Goal: Information Seeking & Learning: Learn about a topic

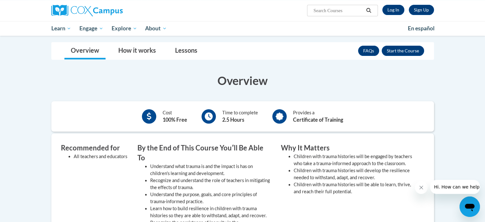
scroll to position [110, 0]
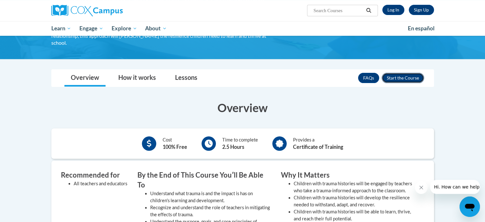
click at [404, 77] on button "Enroll" at bounding box center [403, 78] width 42 height 10
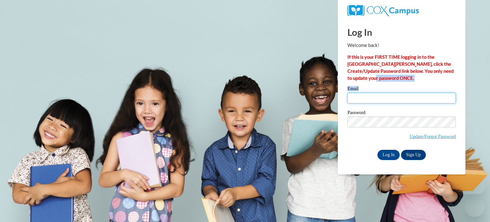
type input "shawn.phillips@delmar.k12.de.us"
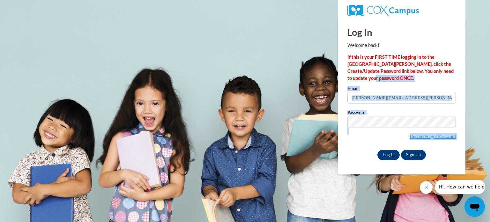
click at [390, 153] on div "Log In Welcome back! If this is your FIRST TIME logging in to the NEW Cox Campu…" at bounding box center [401, 89] width 108 height 141
click at [390, 153] on input "Log In" at bounding box center [388, 155] width 22 height 10
click at [378, 152] on input "Log In" at bounding box center [388, 155] width 22 height 10
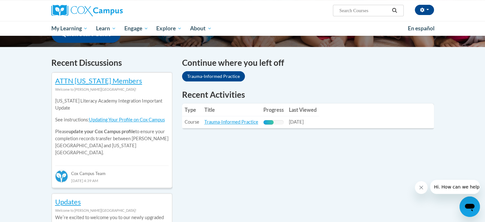
scroll to position [176, 0]
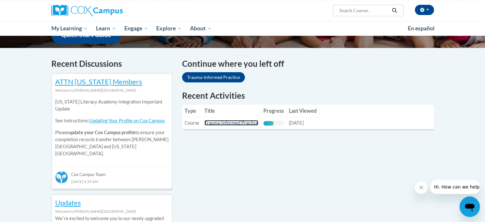
click at [249, 122] on link "Trauma-Informed Practice" at bounding box center [231, 122] width 54 height 5
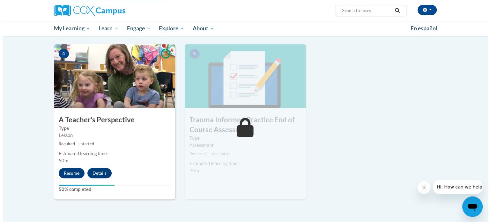
scroll to position [300, 0]
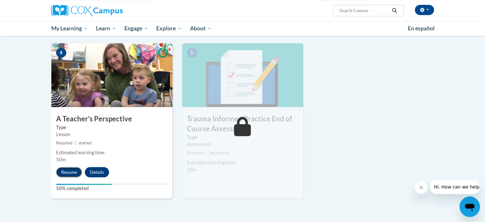
click at [68, 172] on button "Resume" at bounding box center [69, 172] width 26 height 10
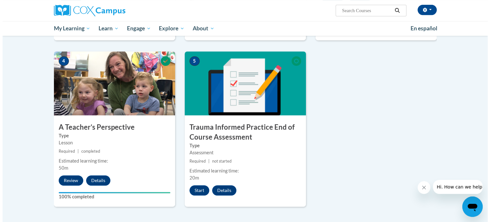
scroll to position [293, 0]
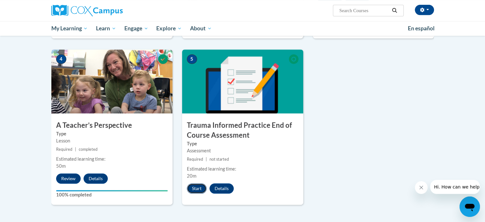
click at [196, 189] on button "Start" at bounding box center [197, 188] width 20 height 10
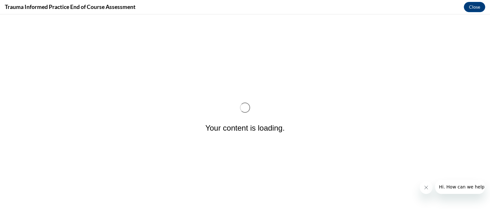
scroll to position [0, 0]
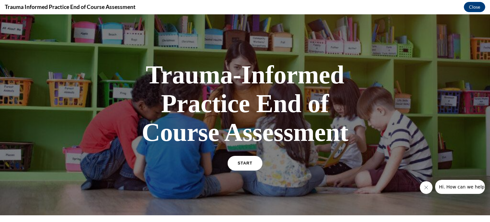
click at [249, 163] on span "START" at bounding box center [245, 163] width 15 height 5
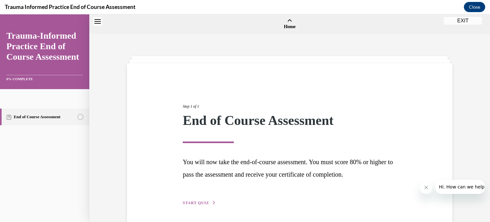
scroll to position [20, 0]
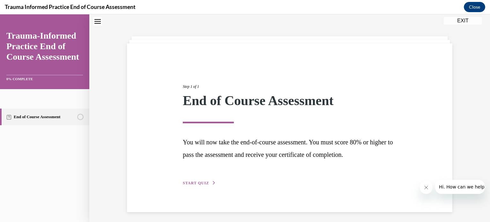
click at [196, 182] on span "START QUIZ" at bounding box center [196, 183] width 26 height 4
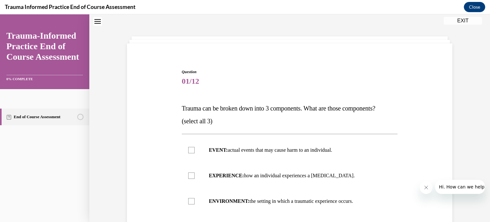
click at [485, 65] on div "Question 01/12 Trauma can be broken down into 3 components. What are those comp…" at bounding box center [289, 186] width 401 height 342
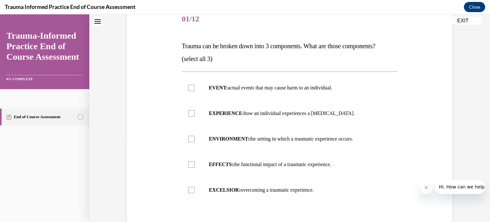
scroll to position [83, 0]
click at [190, 87] on div at bounding box center [191, 87] width 6 height 6
click at [190, 87] on input "EVENT: actual events that may cause harm to an individual." at bounding box center [191, 87] width 6 height 6
checkbox input "true"
click at [196, 121] on label "EXPERIENCE: how an individual experiences a [MEDICAL_DATA]." at bounding box center [290, 113] width 216 height 26
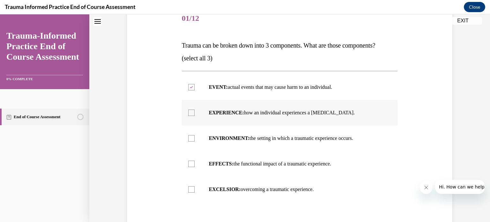
click at [195, 116] on input "EXPERIENCE: how an individual experiences a [MEDICAL_DATA]." at bounding box center [191, 112] width 6 height 6
click at [196, 121] on label "EXPERIENCE: how an individual experiences a [MEDICAL_DATA]." at bounding box center [290, 113] width 216 height 26
click at [195, 116] on input "EXPERIENCE: how an individual experiences a [MEDICAL_DATA]." at bounding box center [191, 112] width 6 height 6
checkbox input "false"
click at [188, 164] on div at bounding box center [191, 163] width 6 height 6
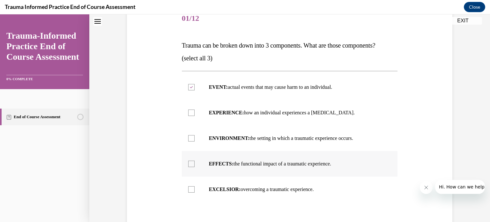
click at [188, 164] on input "EFFECTS: the functional impact of a traumatic experience." at bounding box center [191, 163] width 6 height 6
checkbox input "true"
click at [188, 137] on div at bounding box center [191, 138] width 6 height 6
click at [188, 137] on input "ENVIRONMENT: the setting in which a traumatic experience occurs." at bounding box center [191, 138] width 6 height 6
checkbox input "true"
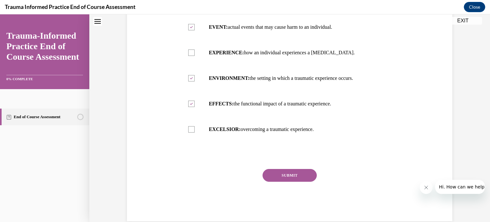
scroll to position [145, 0]
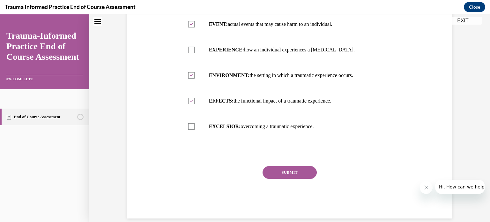
click at [299, 175] on button "SUBMIT" at bounding box center [290, 172] width 54 height 13
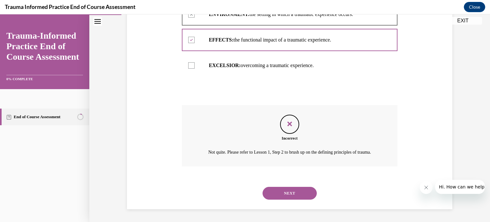
scroll to position [214, 0]
click at [373, 149] on div "Not quite. Please refer to Lesson 1, Step 2 to brush up on the defining princip…" at bounding box center [290, 151] width 216 height 9
click at [302, 190] on button "NEXT" at bounding box center [290, 193] width 54 height 13
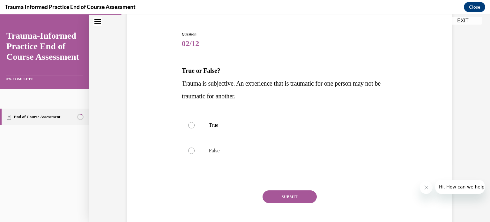
scroll to position [59, 0]
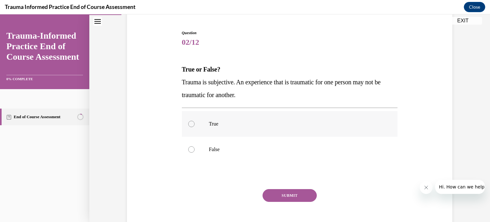
click at [190, 128] on label "True" at bounding box center [290, 124] width 216 height 26
click at [190, 127] on input "True" at bounding box center [191, 124] width 6 height 6
radio input "true"
click at [283, 192] on button "SUBMIT" at bounding box center [290, 195] width 54 height 13
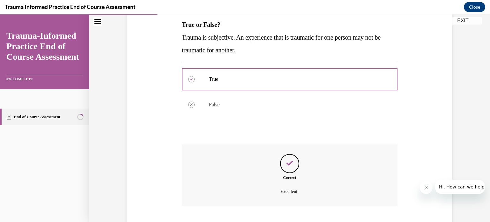
scroll to position [142, 0]
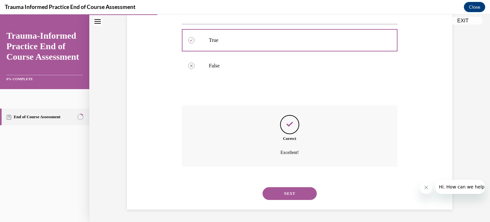
click at [293, 192] on button "NEXT" at bounding box center [290, 193] width 54 height 13
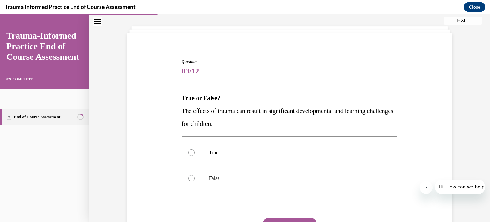
scroll to position [31, 0]
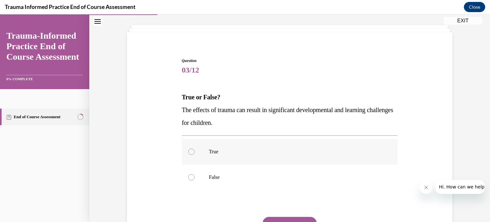
click at [191, 150] on div at bounding box center [191, 151] width 6 height 6
click at [191, 150] on input "True" at bounding box center [191, 151] width 6 height 6
radio input "true"
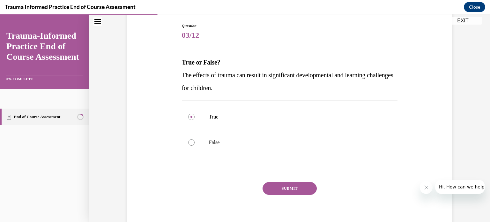
scroll to position [69, 0]
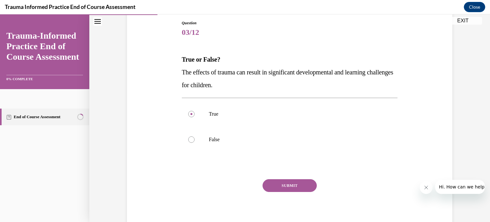
click at [296, 182] on button "SUBMIT" at bounding box center [290, 185] width 54 height 13
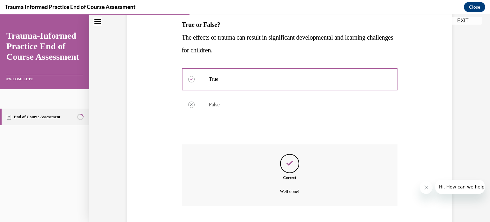
scroll to position [142, 0]
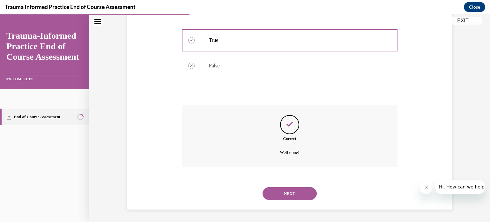
click at [293, 192] on button "NEXT" at bounding box center [290, 193] width 54 height 13
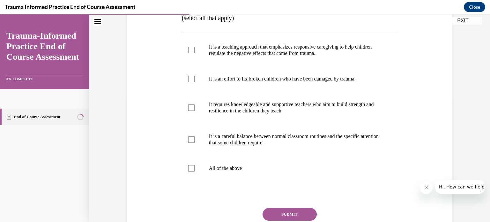
scroll to position [124, 0]
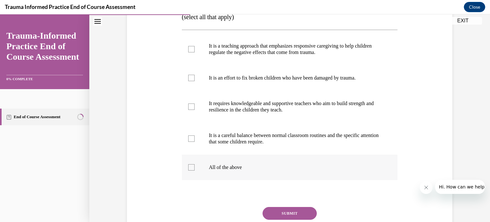
click at [188, 170] on div at bounding box center [191, 167] width 6 height 6
click at [188, 170] on input "All of the above" at bounding box center [191, 167] width 6 height 6
checkbox input "true"
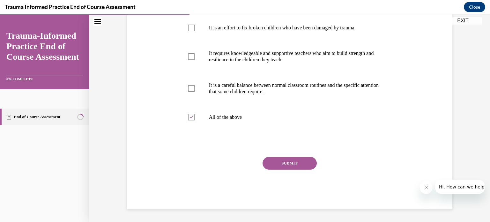
scroll to position [185, 0]
click at [304, 167] on button "SUBMIT" at bounding box center [290, 163] width 54 height 13
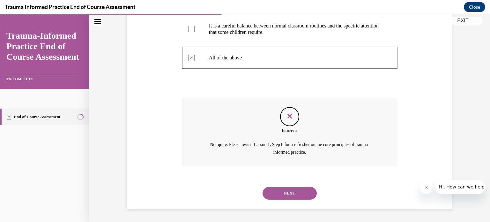
scroll to position [246, 0]
click at [296, 196] on button "NEXT" at bounding box center [290, 193] width 54 height 13
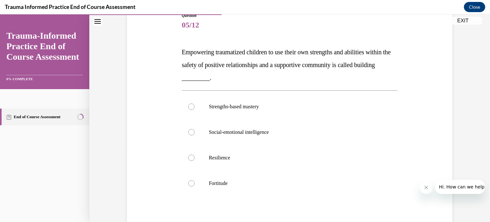
scroll to position [78, 0]
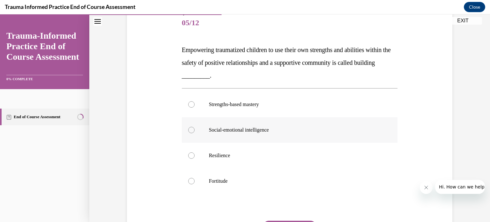
click at [191, 130] on div at bounding box center [191, 130] width 6 height 6
click at [191, 130] on input "Social-emotional intelligence" at bounding box center [191, 130] width 6 height 6
radio input "true"
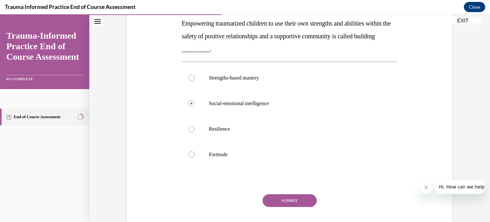
scroll to position [106, 0]
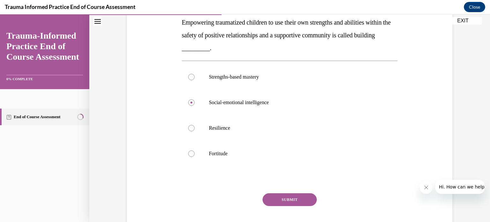
click at [297, 193] on button "SUBMIT" at bounding box center [290, 199] width 54 height 13
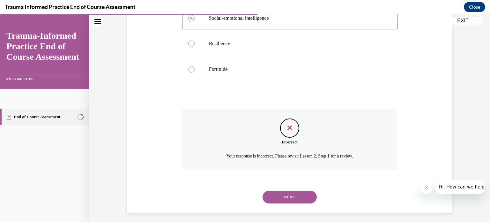
scroll to position [193, 0]
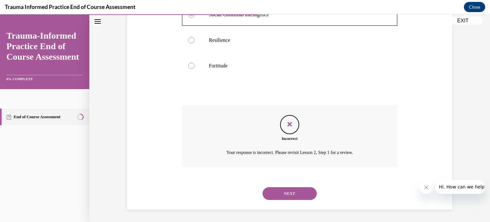
click at [295, 194] on button "NEXT" at bounding box center [290, 193] width 54 height 13
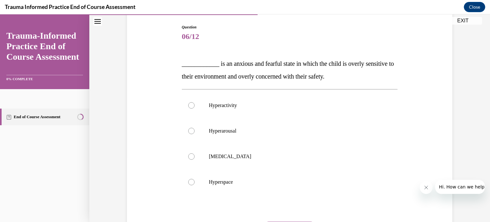
scroll to position [66, 0]
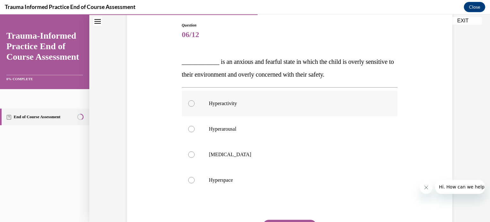
click at [186, 106] on label "Hyperactivity" at bounding box center [290, 104] width 216 height 26
click at [188, 106] on input "Hyperactivity" at bounding box center [191, 103] width 6 height 6
radio input "true"
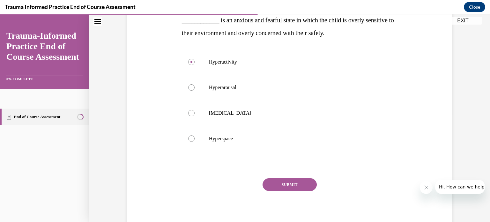
scroll to position [114, 0]
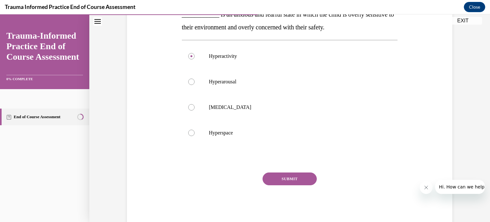
click at [296, 177] on button "SUBMIT" at bounding box center [290, 178] width 54 height 13
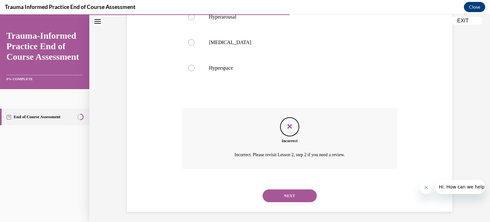
scroll to position [181, 0]
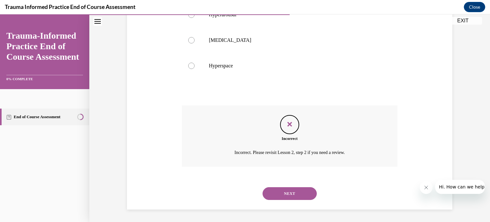
click at [294, 192] on button "NEXT" at bounding box center [290, 193] width 54 height 13
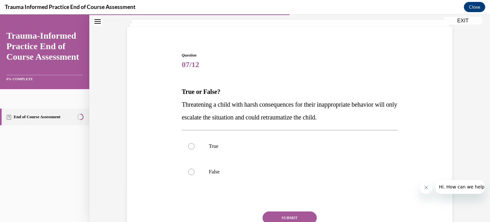
scroll to position [37, 0]
click at [193, 144] on label "True" at bounding box center [290, 146] width 216 height 26
click at [193, 144] on input "True" at bounding box center [191, 145] width 6 height 6
radio input "true"
click at [290, 213] on button "SUBMIT" at bounding box center [290, 217] width 54 height 13
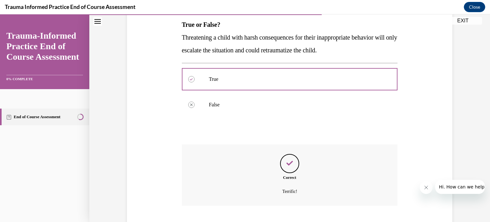
scroll to position [142, 0]
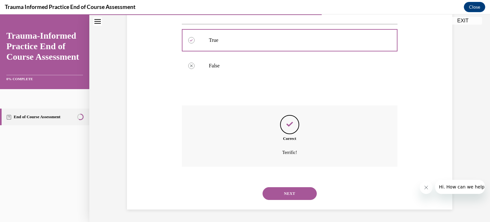
click at [289, 193] on button "NEXT" at bounding box center [290, 193] width 54 height 13
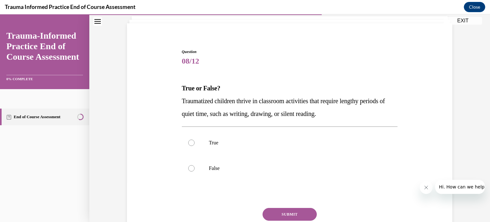
scroll to position [41, 0]
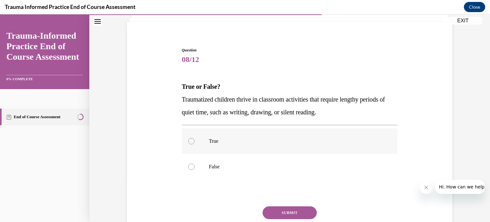
click at [190, 140] on div at bounding box center [191, 141] width 6 height 6
click at [190, 140] on input "True" at bounding box center [191, 141] width 6 height 6
radio input "true"
click at [296, 210] on button "SUBMIT" at bounding box center [290, 212] width 54 height 13
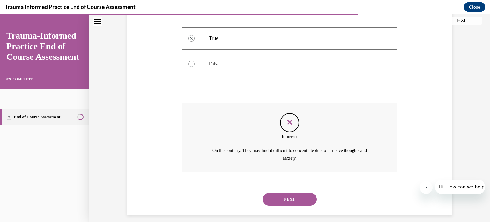
scroll to position [150, 0]
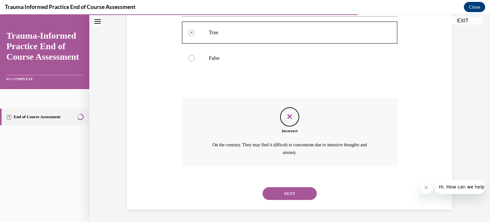
click at [288, 195] on button "NEXT" at bounding box center [290, 193] width 54 height 13
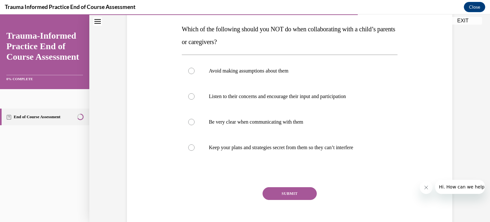
scroll to position [100, 0]
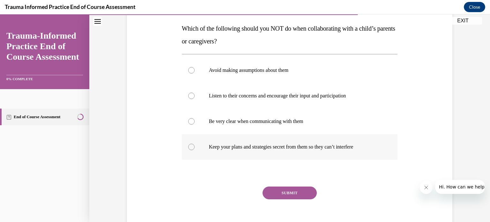
click at [190, 147] on div at bounding box center [191, 147] width 6 height 6
click at [190, 147] on input "Keep your plans and strategies secret from them so they can’t interfere" at bounding box center [191, 147] width 6 height 6
radio input "true"
click at [301, 192] on button "SUBMIT" at bounding box center [290, 192] width 54 height 13
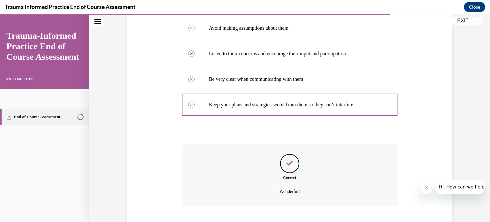
scroll to position [181, 0]
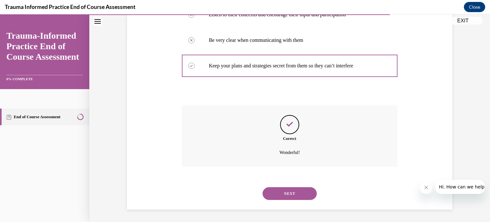
click at [298, 193] on button "NEXT" at bounding box center [290, 193] width 54 height 13
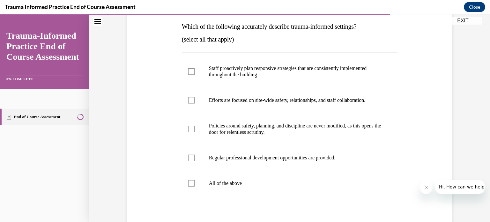
scroll to position [102, 0]
drag, startPoint x: 196, startPoint y: 181, endPoint x: 185, endPoint y: 183, distance: 11.2
click at [185, 183] on label "All of the above" at bounding box center [290, 183] width 216 height 26
click at [188, 183] on input "All of the above" at bounding box center [191, 182] width 6 height 6
checkbox input "true"
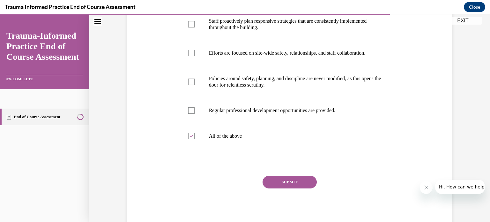
scroll to position [150, 0]
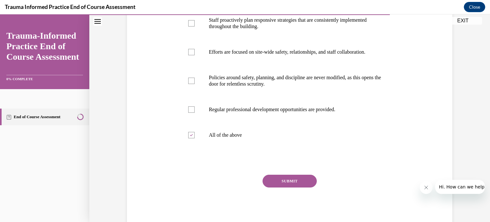
click at [291, 181] on button "SUBMIT" at bounding box center [290, 180] width 54 height 13
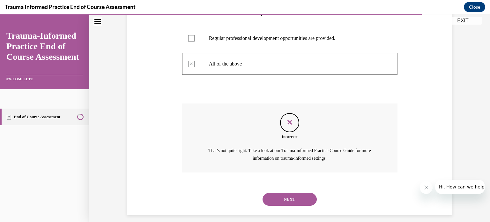
scroll to position [226, 0]
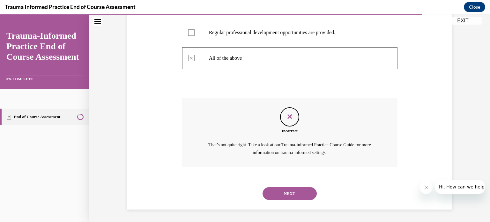
click at [298, 192] on button "NEXT" at bounding box center [290, 193] width 54 height 13
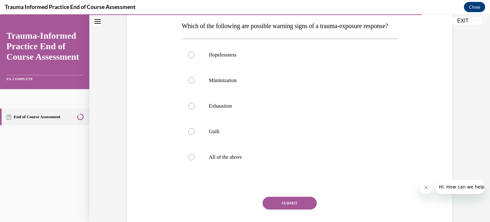
scroll to position [102, 0]
click at [188, 160] on div at bounding box center [191, 157] width 6 height 6
click at [188, 160] on input "All of the above" at bounding box center [191, 157] width 6 height 6
radio input "true"
click at [292, 209] on button "SUBMIT" at bounding box center [290, 202] width 54 height 13
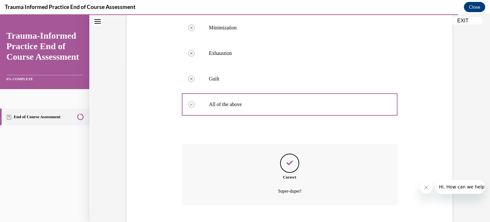
scroll to position [206, 0]
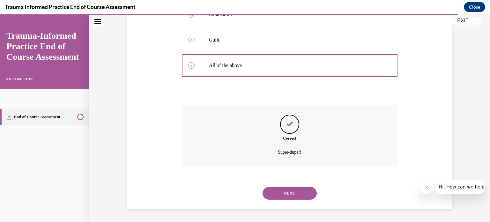
click at [285, 191] on button "NEXT" at bounding box center [290, 193] width 54 height 13
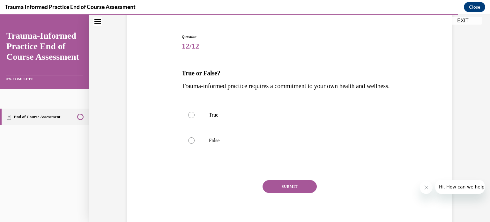
scroll to position [56, 0]
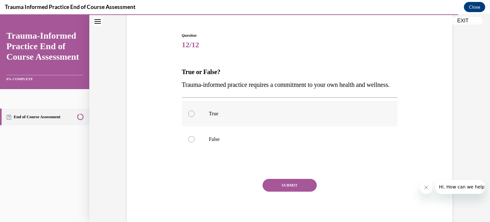
click at [189, 117] on div at bounding box center [191, 113] width 6 height 6
click at [189, 117] on input "True" at bounding box center [191, 113] width 6 height 6
radio input "true"
click at [285, 191] on button "SUBMIT" at bounding box center [290, 185] width 54 height 13
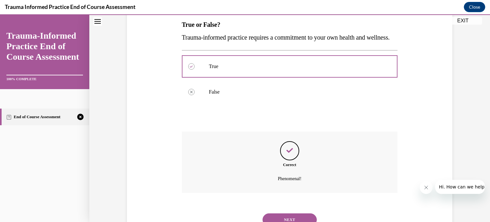
scroll to position [142, 0]
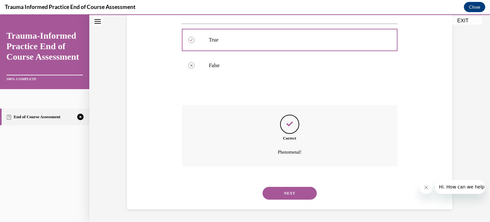
click at [293, 191] on button "NEXT" at bounding box center [290, 193] width 54 height 13
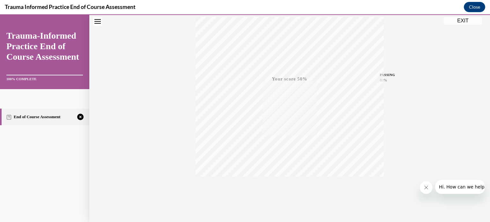
scroll to position [119, 0]
click at [285, 182] on icon "button" at bounding box center [289, 183] width 23 height 7
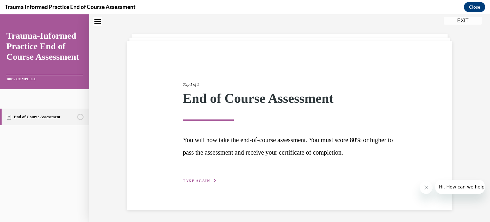
click at [200, 179] on span "TAKE AGAIN" at bounding box center [196, 180] width 27 height 4
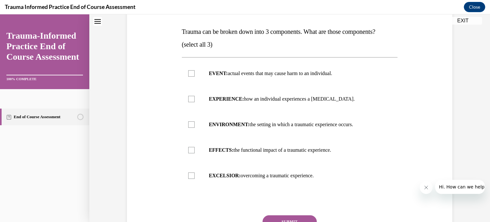
scroll to position [103, 0]
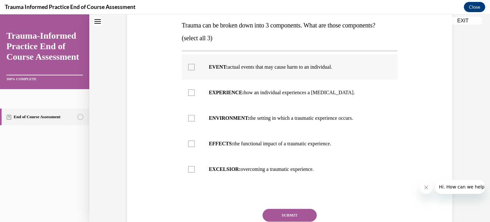
click at [188, 66] on div at bounding box center [191, 67] width 6 height 6
click at [188, 66] on input "EVENT: actual events that may cause harm to an individual." at bounding box center [191, 67] width 6 height 6
checkbox input "true"
click at [190, 118] on div at bounding box center [191, 118] width 6 height 6
click at [190, 118] on input "ENVIRONMENT: the setting in which a traumatic experience occurs." at bounding box center [191, 118] width 6 height 6
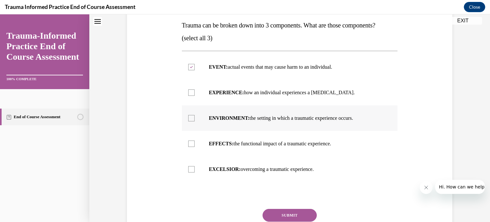
checkbox input "true"
click at [190, 93] on div at bounding box center [191, 92] width 6 height 6
click at [190, 93] on input "EXPERIENCE: how an individual experiences a [MEDICAL_DATA]." at bounding box center [191, 92] width 6 height 6
click at [190, 95] on div at bounding box center [191, 92] width 6 height 6
click at [190, 95] on input "EXPERIENCE: how an individual experiences a [MEDICAL_DATA]." at bounding box center [191, 92] width 6 height 6
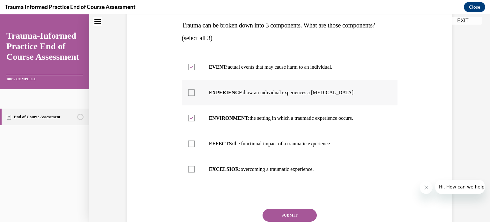
click at [188, 89] on div at bounding box center [191, 92] width 6 height 6
click at [188, 89] on input "EXPERIENCE: how an individual experiences a [MEDICAL_DATA]." at bounding box center [191, 92] width 6 height 6
checkbox input "true"
click at [291, 215] on button "SUBMIT" at bounding box center [290, 215] width 54 height 13
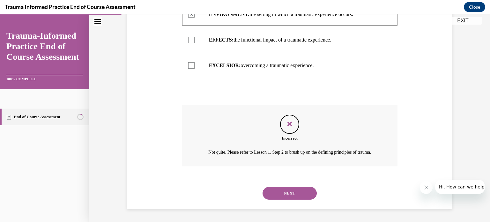
scroll to position [214, 0]
click at [289, 191] on button "NEXT" at bounding box center [290, 193] width 54 height 13
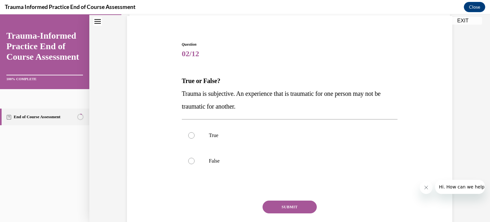
scroll to position [48, 0]
click at [192, 137] on label "True" at bounding box center [290, 135] width 216 height 26
click at [192, 137] on input "True" at bounding box center [191, 134] width 6 height 6
radio input "true"
click at [287, 205] on button "SUBMIT" at bounding box center [290, 206] width 54 height 13
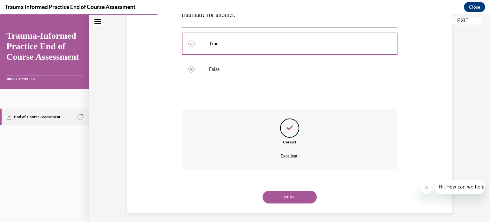
scroll to position [142, 0]
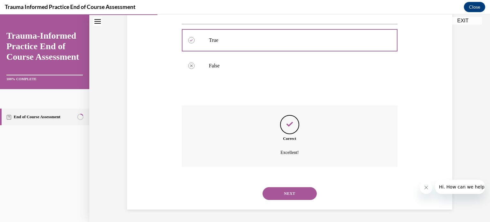
click at [285, 190] on button "NEXT" at bounding box center [290, 193] width 54 height 13
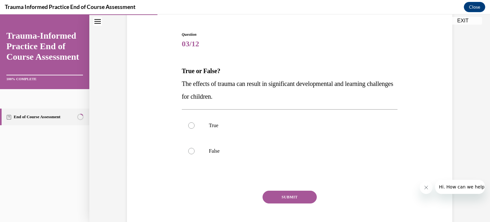
scroll to position [59, 0]
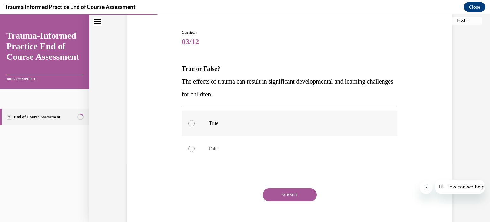
click at [188, 123] on div at bounding box center [191, 123] width 6 height 6
click at [188, 123] on input "True" at bounding box center [191, 123] width 6 height 6
radio input "true"
click at [290, 191] on button "SUBMIT" at bounding box center [290, 194] width 54 height 13
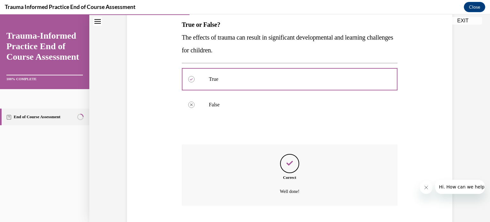
scroll to position [142, 0]
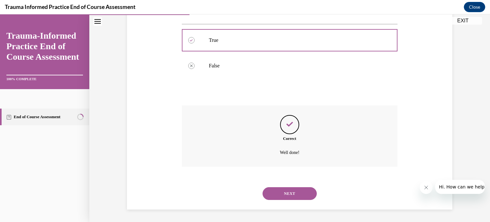
click at [293, 191] on button "NEXT" at bounding box center [290, 193] width 54 height 13
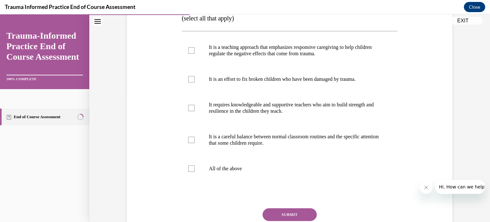
scroll to position [123, 0]
click at [188, 53] on div at bounding box center [191, 50] width 6 height 6
click at [188, 53] on input "It is a teaching approach that emphasizes responsive caregiving to help childre…" at bounding box center [191, 50] width 6 height 6
checkbox input "true"
click at [190, 143] on div at bounding box center [191, 139] width 6 height 6
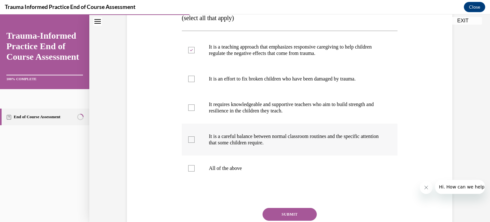
click at [190, 143] on input "It is a careful balance between normal classroom routines and the specific atte…" at bounding box center [191, 139] width 6 height 6
checkbox input "true"
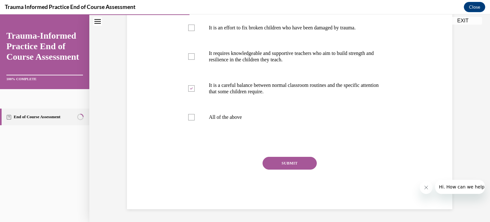
scroll to position [186, 0]
click at [294, 161] on button "SUBMIT" at bounding box center [290, 163] width 54 height 13
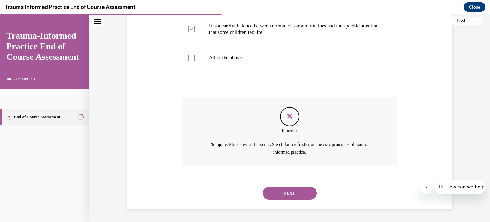
scroll to position [246, 0]
click at [297, 197] on button "NEXT" at bounding box center [290, 193] width 54 height 13
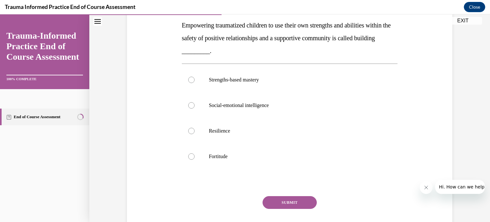
scroll to position [104, 0]
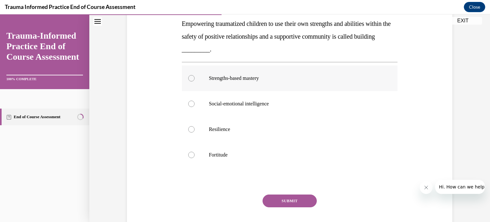
click at [188, 80] on div at bounding box center [191, 78] width 6 height 6
click at [188, 80] on input "Strengths-based mastery" at bounding box center [191, 78] width 6 height 6
radio input "true"
click at [283, 205] on button "SUBMIT" at bounding box center [290, 200] width 54 height 13
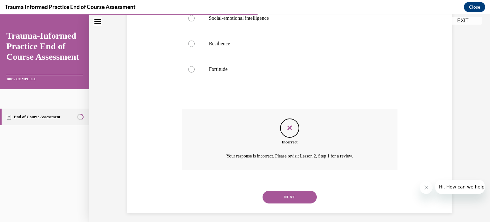
scroll to position [193, 0]
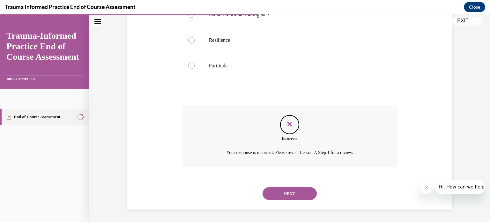
click at [296, 193] on button "NEXT" at bounding box center [290, 193] width 54 height 13
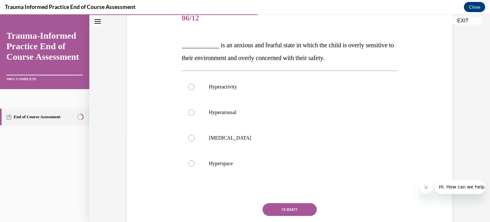
scroll to position [84, 0]
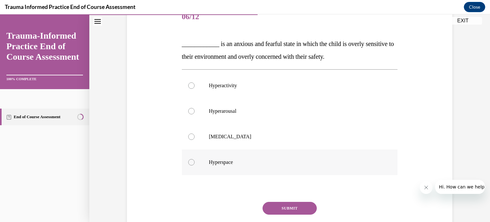
click at [190, 159] on div at bounding box center [191, 162] width 6 height 6
click at [190, 159] on input "Hyperspace" at bounding box center [191, 162] width 6 height 6
radio input "true"
click at [287, 206] on button "SUBMIT" at bounding box center [290, 208] width 54 height 13
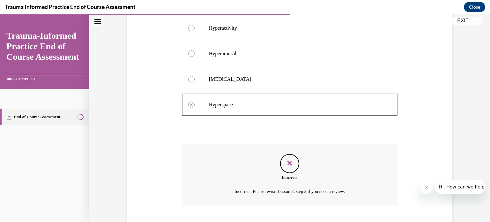
scroll to position [181, 0]
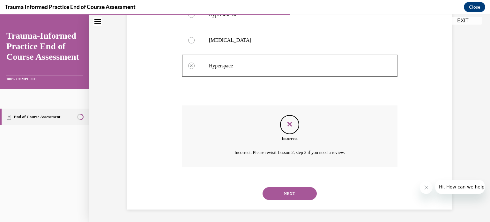
click at [308, 194] on button "NEXT" at bounding box center [290, 193] width 54 height 13
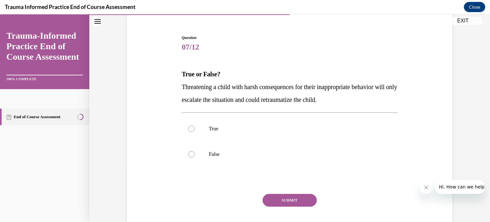
scroll to position [57, 0]
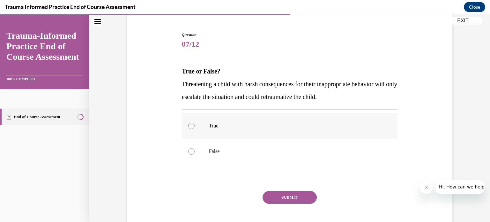
click at [190, 126] on div at bounding box center [191, 125] width 6 height 6
click at [190, 126] on input "True" at bounding box center [191, 125] width 6 height 6
radio input "true"
click at [280, 196] on button "SUBMIT" at bounding box center [290, 197] width 54 height 13
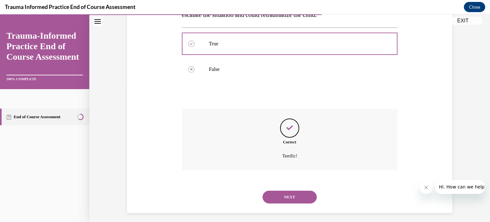
scroll to position [142, 0]
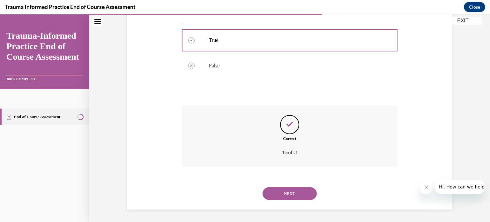
click at [290, 188] on button "NEXT" at bounding box center [290, 193] width 54 height 13
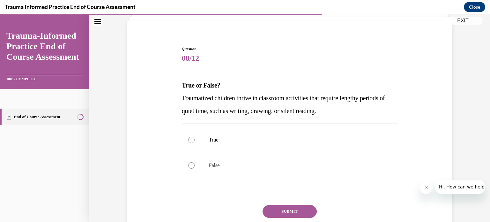
scroll to position [46, 0]
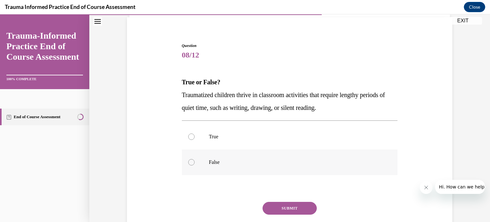
click at [193, 161] on label "False" at bounding box center [290, 162] width 216 height 26
click at [193, 161] on input "False" at bounding box center [191, 162] width 6 height 6
radio input "true"
click at [297, 206] on button "SUBMIT" at bounding box center [290, 208] width 54 height 13
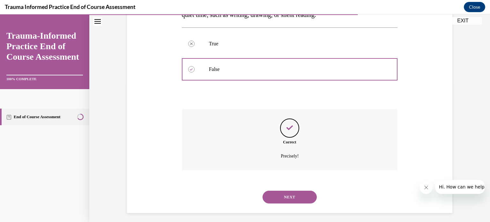
scroll to position [142, 0]
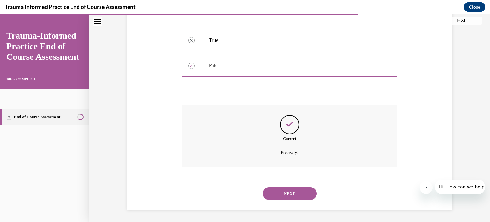
click at [290, 194] on button "NEXT" at bounding box center [290, 193] width 54 height 13
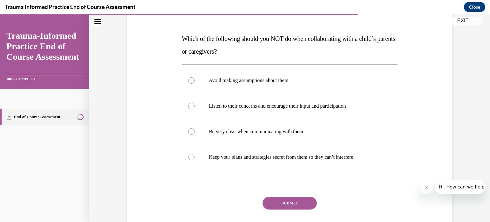
scroll to position [89, 0]
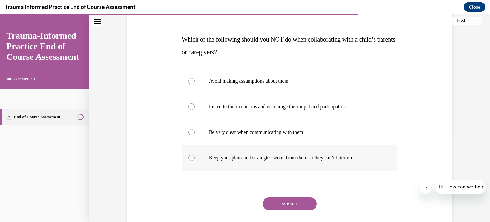
click at [191, 155] on label "Keep your plans and strategies secret from them so they can’t interfere" at bounding box center [290, 158] width 216 height 26
click at [191, 155] on input "Keep your plans and strategies secret from them so they can’t interfere" at bounding box center [191, 157] width 6 height 6
radio input "true"
click at [285, 205] on button "SUBMIT" at bounding box center [290, 203] width 54 height 13
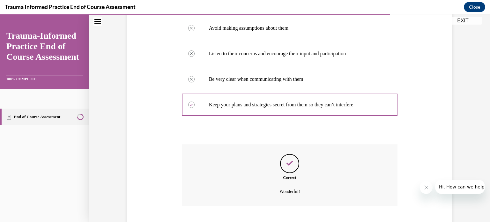
scroll to position [181, 0]
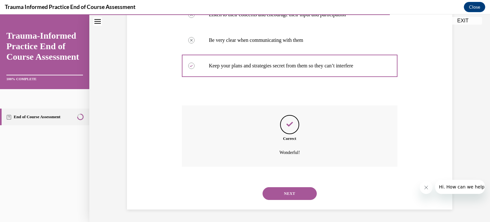
click at [288, 192] on button "NEXT" at bounding box center [290, 193] width 54 height 13
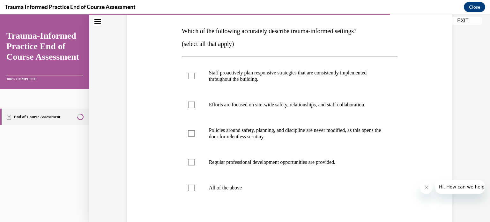
scroll to position [98, 0]
click at [188, 105] on div at bounding box center [191, 104] width 6 height 6
click at [188, 105] on input "Efforts are focused on site-wide safety, relationships, and staff collaboration." at bounding box center [191, 104] width 6 height 6
checkbox input "true"
click at [188, 77] on div at bounding box center [191, 75] width 6 height 6
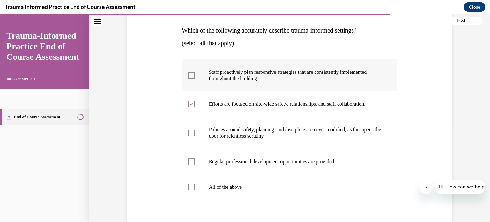
click at [188, 77] on input "Staff proactively plan responsive strategies that are consistently implemented …" at bounding box center [191, 75] width 6 height 6
checkbox input "true"
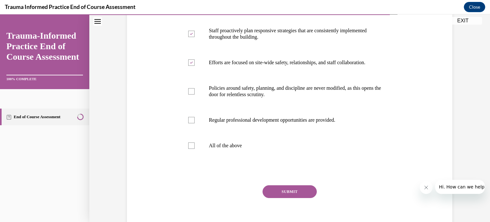
scroll to position [145, 0]
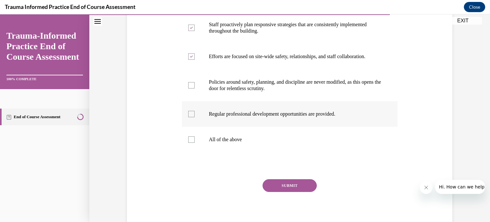
click at [191, 110] on label "Regular professional development opportunities are provided." at bounding box center [290, 114] width 216 height 26
click at [191, 111] on input "Regular professional development opportunities are provided." at bounding box center [191, 114] width 6 height 6
checkbox input "true"
click at [292, 182] on button "SUBMIT" at bounding box center [290, 185] width 54 height 13
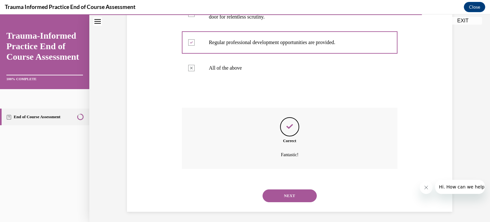
scroll to position [219, 0]
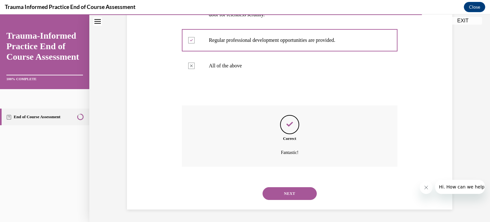
click at [295, 193] on button "NEXT" at bounding box center [290, 193] width 54 height 13
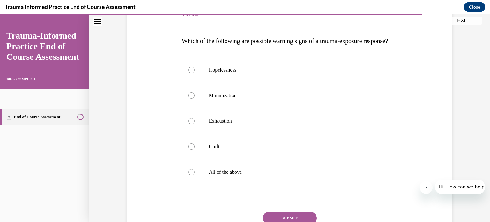
scroll to position [88, 0]
click at [195, 184] on label "All of the above" at bounding box center [290, 171] width 216 height 26
click at [195, 174] on input "All of the above" at bounding box center [191, 171] width 6 height 6
radio input "true"
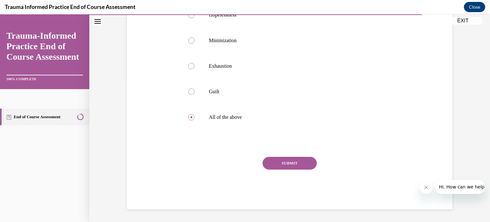
click at [301, 165] on button "SUBMIT" at bounding box center [290, 163] width 54 height 13
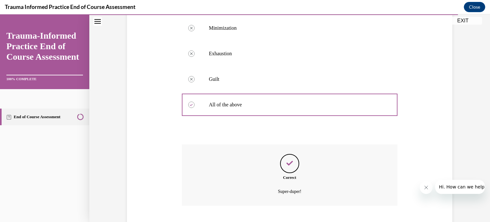
scroll to position [206, 0]
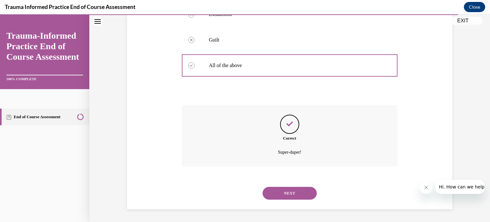
click at [291, 192] on button "NEXT" at bounding box center [290, 193] width 54 height 13
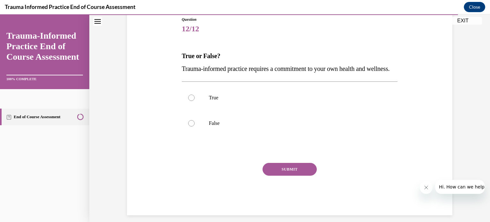
scroll to position [73, 0]
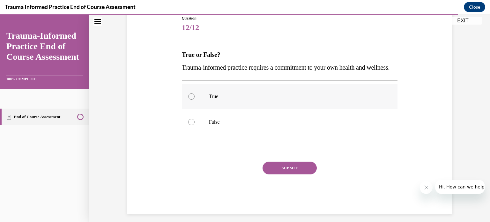
click at [202, 109] on label "True" at bounding box center [290, 97] width 216 height 26
click at [195, 100] on input "True" at bounding box center [191, 96] width 6 height 6
radio input "true"
click at [289, 174] on button "SUBMIT" at bounding box center [290, 167] width 54 height 13
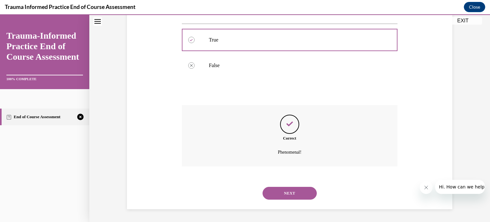
scroll to position [142, 0]
click at [294, 190] on button "NEXT" at bounding box center [290, 193] width 54 height 13
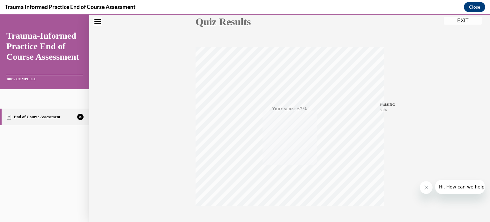
scroll to position [119, 0]
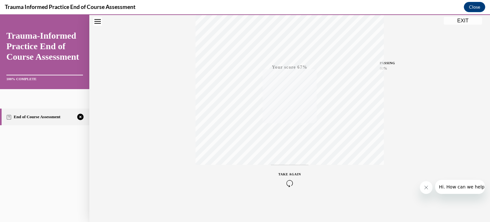
click at [283, 183] on icon "button" at bounding box center [289, 183] width 23 height 7
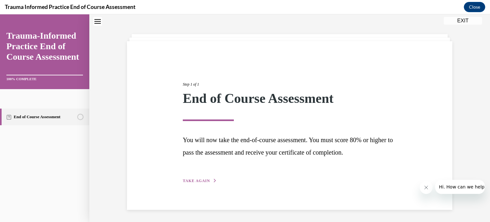
click at [202, 179] on span "TAKE AGAIN" at bounding box center [196, 180] width 27 height 4
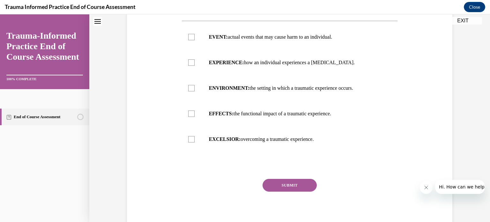
scroll to position [134, 0]
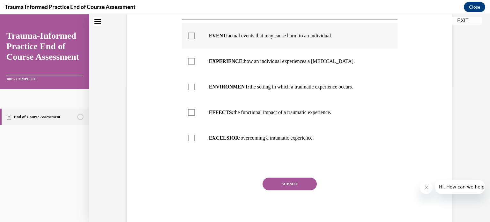
click at [189, 34] on div at bounding box center [191, 36] width 6 height 6
click at [189, 34] on input "EVENT: actual events that may cause harm to an individual." at bounding box center [191, 36] width 6 height 6
checkbox input "true"
click at [190, 60] on div at bounding box center [191, 61] width 6 height 6
click at [190, 60] on input "EXPERIENCE: how an individual experiences a [MEDICAL_DATA]." at bounding box center [191, 61] width 6 height 6
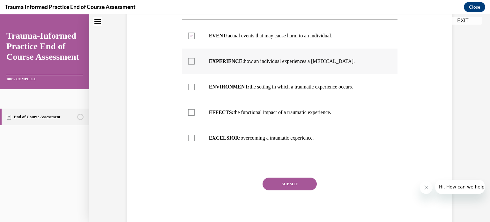
checkbox input "true"
click at [189, 139] on div at bounding box center [191, 138] width 6 height 6
click at [189, 139] on input "EXCELSIOR: overcoming a traumatic experience." at bounding box center [191, 138] width 6 height 6
checkbox input "true"
click at [287, 183] on button "SUBMIT" at bounding box center [290, 183] width 54 height 13
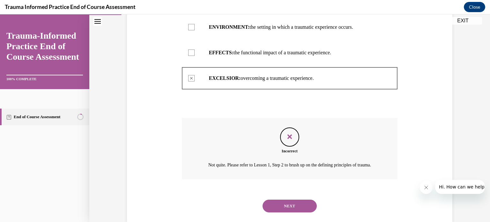
scroll to position [214, 0]
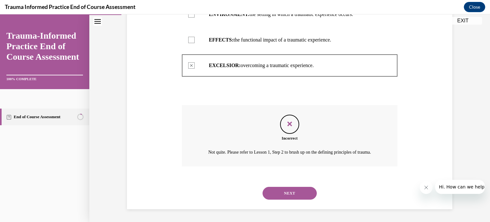
click at [299, 193] on button "NEXT" at bounding box center [290, 193] width 54 height 13
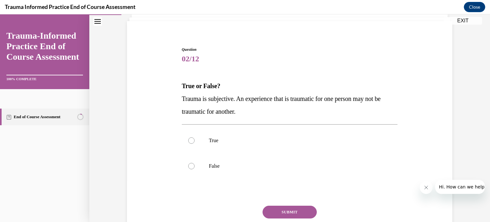
scroll to position [43, 0]
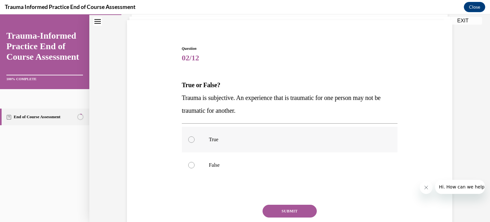
click at [189, 137] on div at bounding box center [191, 139] width 6 height 6
click at [189, 137] on input "True" at bounding box center [191, 139] width 6 height 6
radio input "true"
click at [283, 210] on button "SUBMIT" at bounding box center [290, 210] width 54 height 13
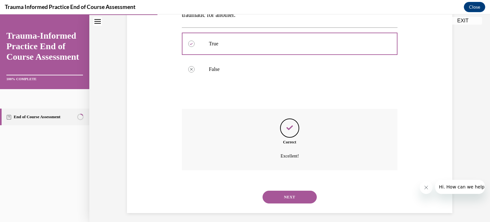
scroll to position [142, 0]
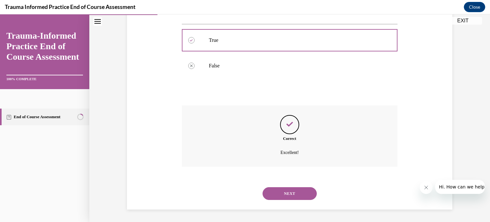
click at [297, 192] on button "NEXT" at bounding box center [290, 193] width 54 height 13
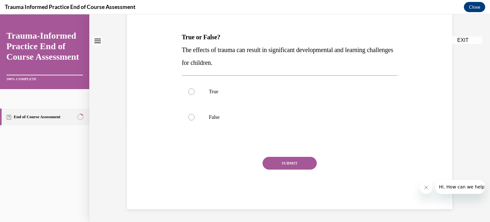
scroll to position [0, 0]
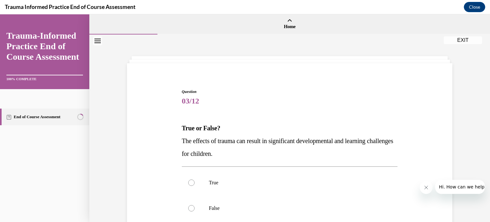
drag, startPoint x: 485, startPoint y: 78, endPoint x: 487, endPoint y: 120, distance: 42.8
click at [485, 120] on div "Home Question 02/12 True or False? Trauma is subjective. An experience that is …" at bounding box center [289, 117] width 401 height 207
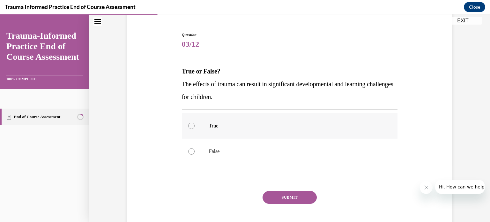
click at [200, 122] on label "True" at bounding box center [290, 126] width 216 height 26
click at [195, 122] on input "True" at bounding box center [191, 125] width 6 height 6
radio input "true"
click at [286, 198] on button "SUBMIT" at bounding box center [290, 197] width 54 height 13
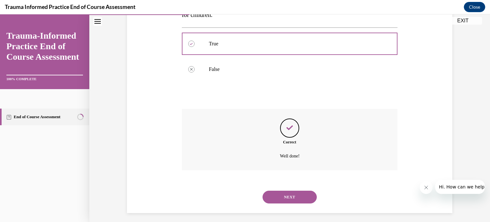
scroll to position [142, 0]
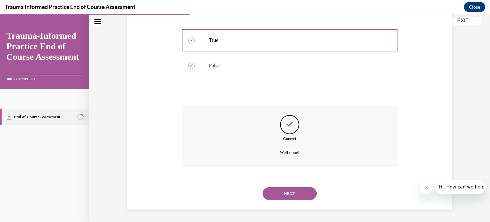
click at [285, 195] on button "NEXT" at bounding box center [290, 193] width 54 height 13
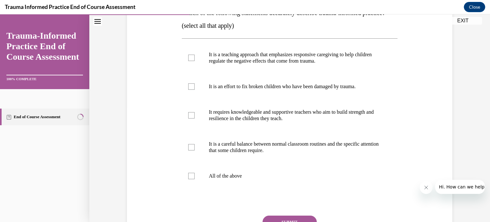
scroll to position [118, 0]
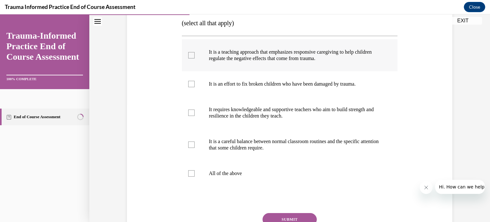
click at [192, 67] on label "It is a teaching approach that emphasizes responsive caregiving to help childre…" at bounding box center [290, 55] width 216 height 32
click at [192, 58] on input "It is a teaching approach that emphasizes responsive caregiving to help childre…" at bounding box center [191, 55] width 6 height 6
checkbox input "true"
click at [192, 127] on label "It requires knowledgeable and supportive teachers who aim to build strength and…" at bounding box center [290, 113] width 216 height 32
click at [192, 116] on input "It requires knowledgeable and supportive teachers who aim to build strength and…" at bounding box center [191, 112] width 6 height 6
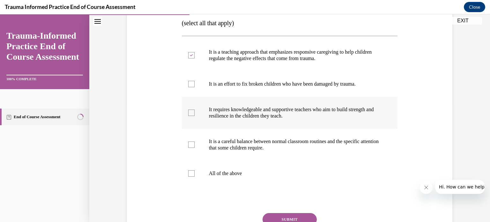
checkbox input "true"
click at [189, 150] on label "It is a careful balance between normal classroom routines and the specific atte…" at bounding box center [290, 145] width 216 height 32
click at [189, 148] on input "It is a careful balance between normal classroom routines and the specific atte…" at bounding box center [191, 144] width 6 height 6
checkbox input "true"
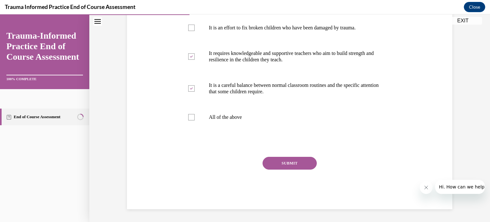
click at [301, 163] on button "SUBMIT" at bounding box center [290, 163] width 54 height 13
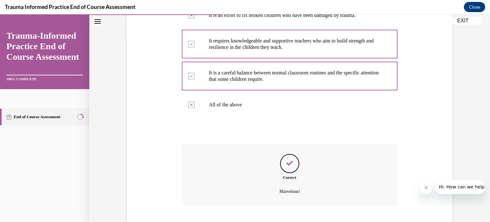
scroll to position [238, 0]
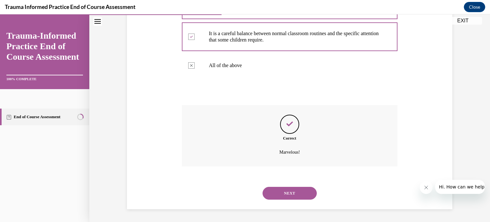
click at [300, 191] on button "NEXT" at bounding box center [290, 193] width 54 height 13
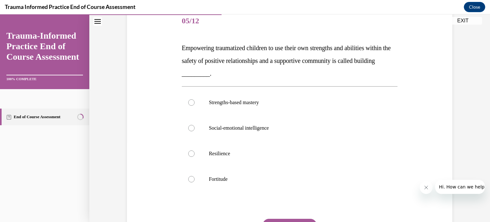
scroll to position [82, 0]
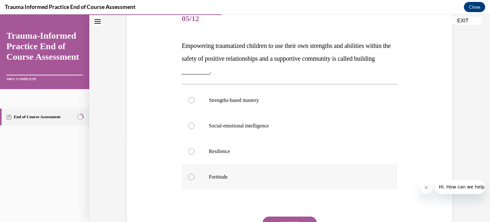
click at [189, 179] on div at bounding box center [191, 177] width 6 height 6
click at [189, 179] on input "Fortitude" at bounding box center [191, 177] width 6 height 6
radio input "true"
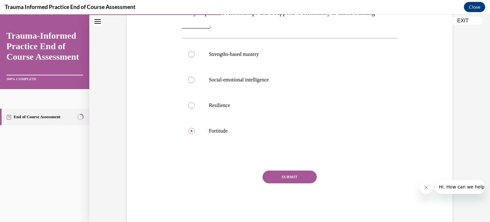
scroll to position [130, 0]
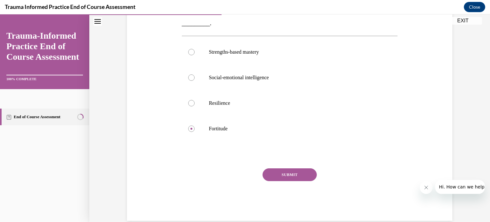
click at [297, 172] on button "SUBMIT" at bounding box center [290, 174] width 54 height 13
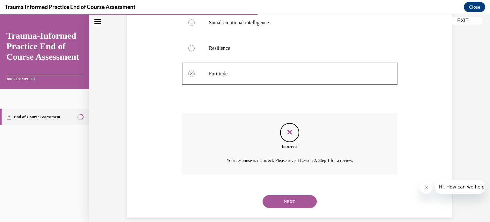
scroll to position [193, 0]
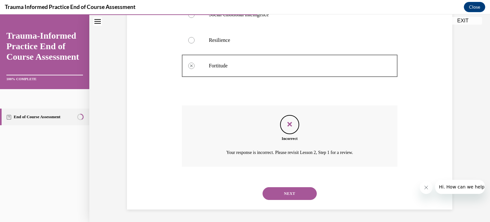
click at [293, 190] on button "NEXT" at bounding box center [290, 193] width 54 height 13
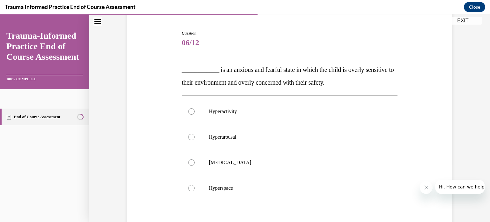
scroll to position [62, 0]
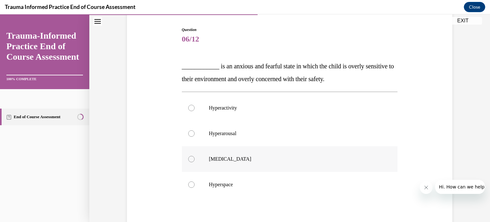
click at [189, 162] on div at bounding box center [191, 159] width 6 height 6
click at [189, 162] on input "[MEDICAL_DATA]" at bounding box center [191, 159] width 6 height 6
radio input "true"
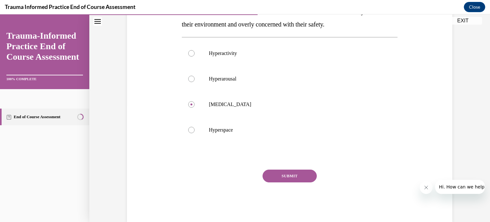
scroll to position [121, 0]
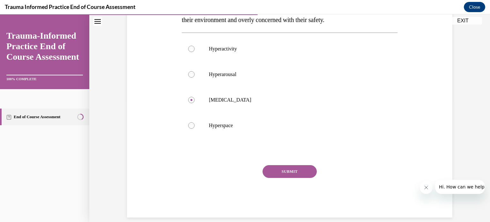
click at [295, 171] on button "SUBMIT" at bounding box center [290, 171] width 54 height 13
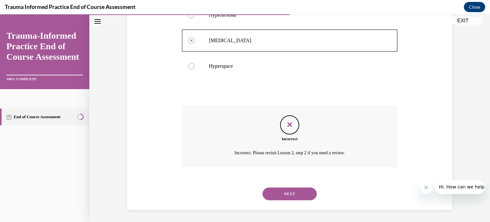
scroll to position [181, 0]
click at [287, 192] on button "NEXT" at bounding box center [290, 193] width 54 height 13
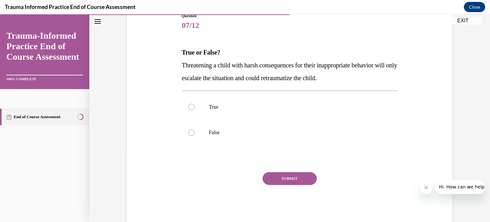
scroll to position [76, 0]
click at [195, 125] on label "False" at bounding box center [290, 132] width 216 height 26
click at [195, 129] on input "False" at bounding box center [191, 132] width 6 height 6
radio input "true"
click at [283, 174] on button "SUBMIT" at bounding box center [290, 177] width 54 height 13
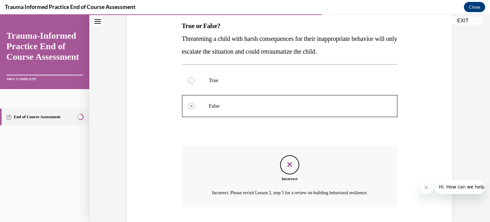
scroll to position [142, 0]
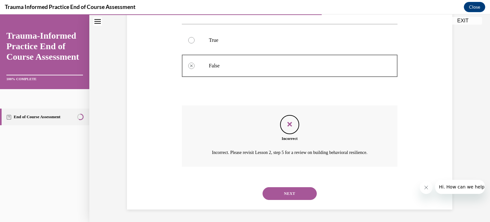
click at [293, 190] on button "NEXT" at bounding box center [290, 193] width 54 height 13
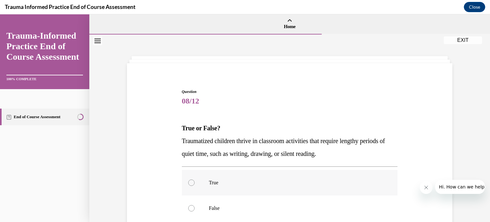
click at [190, 178] on label "True" at bounding box center [290, 183] width 216 height 26
click at [190, 179] on input "True" at bounding box center [191, 182] width 6 height 6
radio input "true"
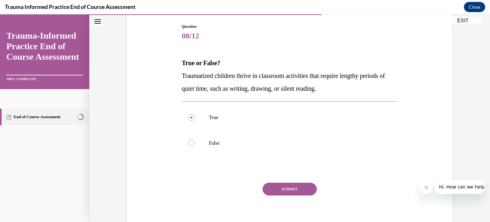
scroll to position [68, 0]
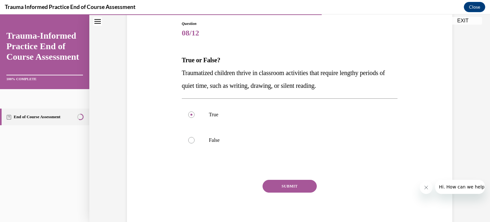
click at [292, 186] on button "SUBMIT" at bounding box center [290, 186] width 54 height 13
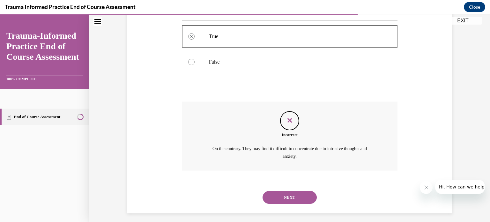
scroll to position [150, 0]
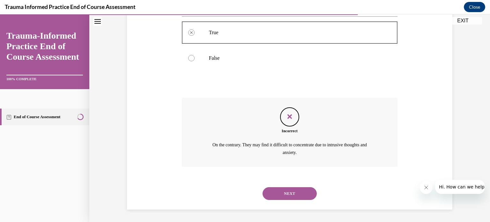
click at [288, 189] on button "NEXT" at bounding box center [290, 193] width 54 height 13
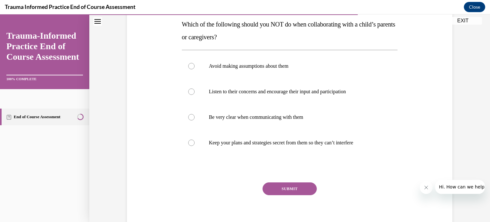
scroll to position [105, 0]
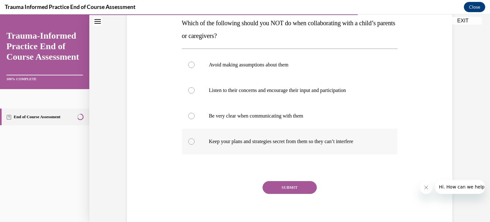
click at [196, 136] on label "Keep your plans and strategies secret from them so they can’t interfere" at bounding box center [290, 142] width 216 height 26
click at [195, 138] on input "Keep your plans and strategies secret from them so they can’t interfere" at bounding box center [191, 141] width 6 height 6
radio input "true"
click at [291, 186] on button "SUBMIT" at bounding box center [290, 187] width 54 height 13
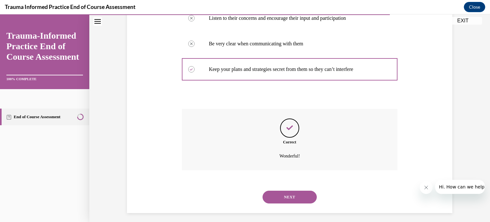
scroll to position [181, 0]
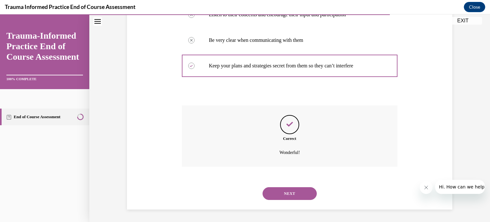
click at [292, 195] on button "NEXT" at bounding box center [290, 193] width 54 height 13
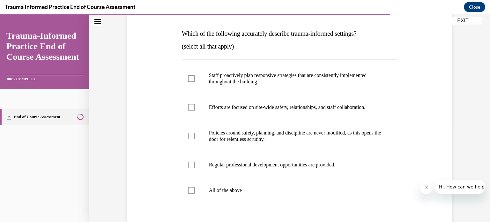
scroll to position [96, 0]
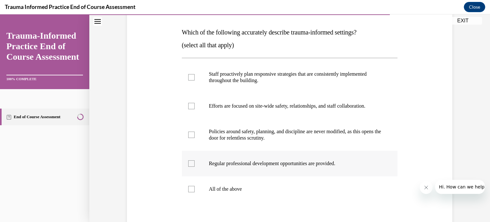
click at [192, 164] on label "Regular professional development opportunities are provided." at bounding box center [290, 164] width 216 height 26
click at [192, 164] on input "Regular professional development opportunities are provided." at bounding box center [191, 163] width 6 height 6
checkbox input "true"
click at [187, 113] on label "Efforts are focused on site-wide safety, relationships, and staff collaboration." at bounding box center [290, 106] width 216 height 26
click at [188, 109] on input "Efforts are focused on site-wide safety, relationships, and staff collaboration." at bounding box center [191, 106] width 6 height 6
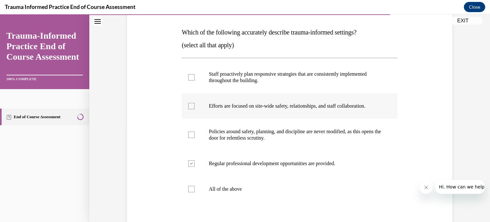
checkbox input "true"
click at [188, 75] on div at bounding box center [191, 77] width 6 height 6
click at [188, 75] on input "Staff proactively plan responsive strategies that are consistently implemented …" at bounding box center [191, 77] width 6 height 6
checkbox input "true"
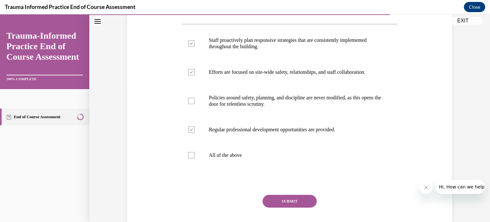
scroll to position [135, 0]
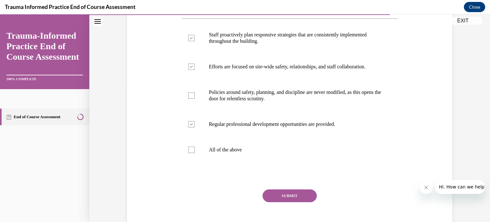
click at [290, 195] on button "SUBMIT" at bounding box center [290, 195] width 54 height 13
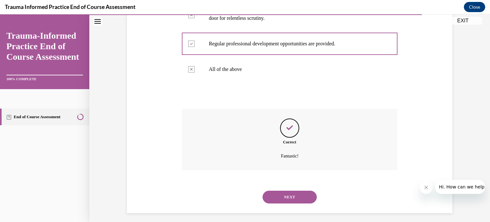
scroll to position [219, 0]
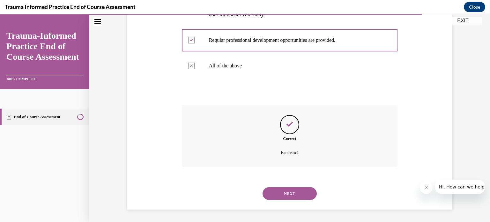
click at [290, 194] on button "NEXT" at bounding box center [290, 193] width 54 height 13
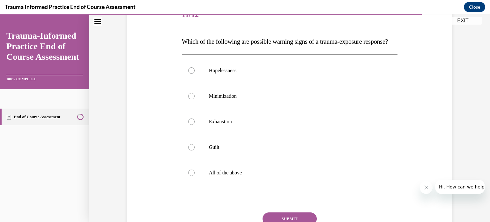
scroll to position [86, 0]
click at [233, 181] on label "All of the above" at bounding box center [290, 173] width 216 height 26
click at [195, 176] on input "All of the above" at bounding box center [191, 172] width 6 height 6
radio input "true"
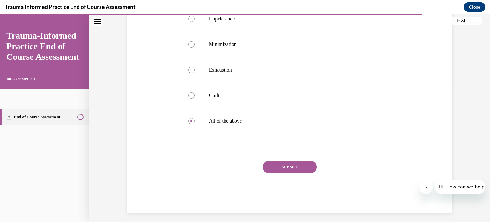
scroll to position [140, 0]
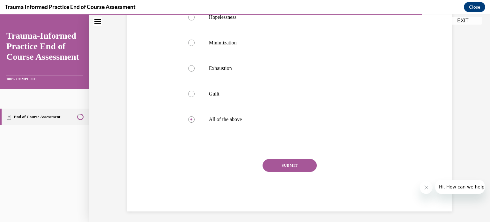
click at [303, 172] on button "SUBMIT" at bounding box center [290, 165] width 54 height 13
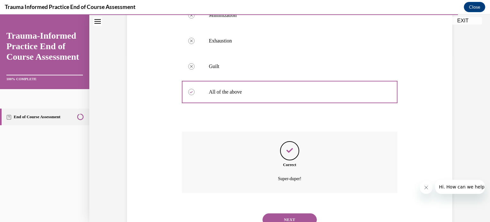
scroll to position [206, 0]
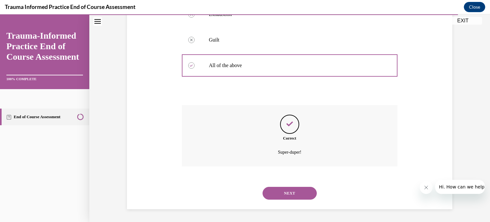
click at [298, 190] on button "NEXT" at bounding box center [290, 193] width 54 height 13
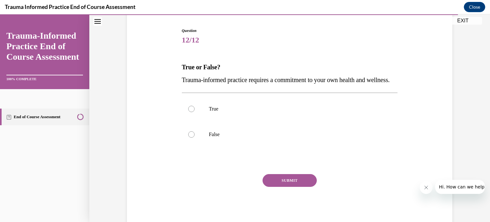
scroll to position [63, 0]
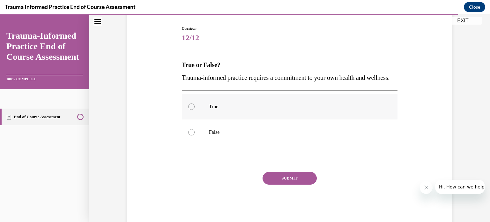
click at [212, 110] on p "True" at bounding box center [295, 106] width 173 height 6
click at [195, 110] on input "True" at bounding box center [191, 106] width 6 height 6
radio input "true"
click at [286, 184] on button "SUBMIT" at bounding box center [290, 178] width 54 height 13
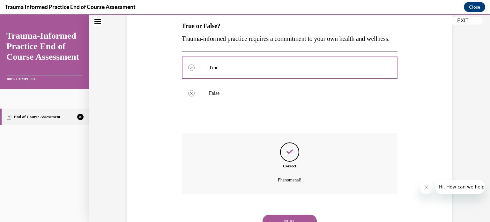
scroll to position [142, 0]
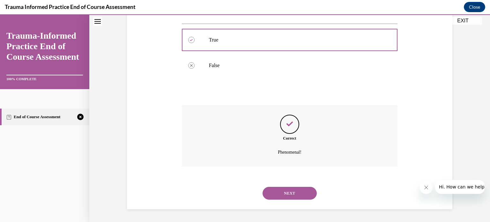
click at [290, 196] on button "NEXT" at bounding box center [290, 193] width 54 height 13
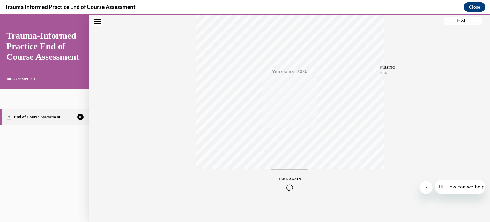
scroll to position [119, 0]
click at [287, 183] on icon "button" at bounding box center [289, 183] width 23 height 7
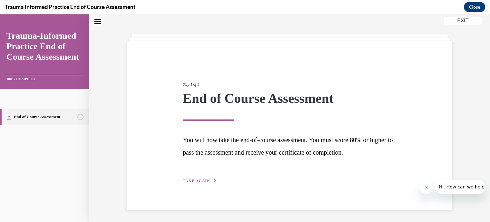
click at [202, 179] on span "TAKE AGAIN" at bounding box center [196, 180] width 27 height 4
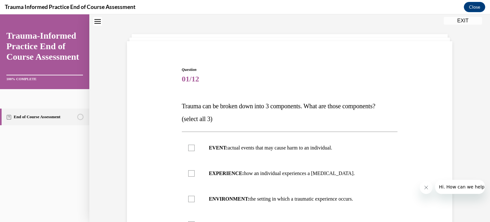
click at [319, 95] on div "Question 01/12 Trauma can be broken down into 3 components. What are those comp…" at bounding box center [290, 204] width 216 height 275
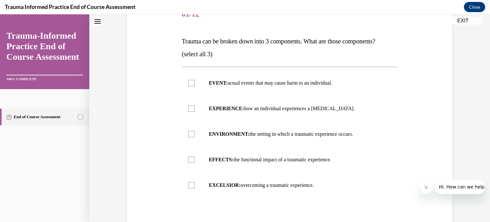
scroll to position [90, 0]
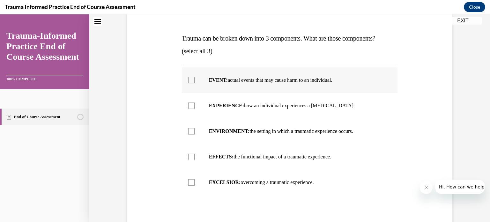
click at [189, 78] on div at bounding box center [191, 80] width 6 height 6
click at [189, 78] on input "EVENT: actual events that may cause harm to an individual." at bounding box center [191, 80] width 6 height 6
checkbox input "true"
click at [189, 108] on div at bounding box center [191, 105] width 6 height 6
click at [189, 108] on input "EXPERIENCE: how an individual experiences a [MEDICAL_DATA]." at bounding box center [191, 105] width 6 height 6
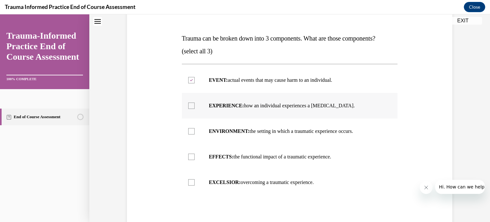
checkbox input "true"
click at [211, 168] on label "EFFECTS: the functional impact of a traumatic experience." at bounding box center [290, 157] width 216 height 26
click at [195, 160] on input "EFFECTS: the functional impact of a traumatic experience." at bounding box center [191, 156] width 6 height 6
click at [190, 156] on icon at bounding box center [191, 157] width 3 height 2
click at [188, 156] on input "EFFECTS: the functional impact of a traumatic experience." at bounding box center [191, 156] width 6 height 6
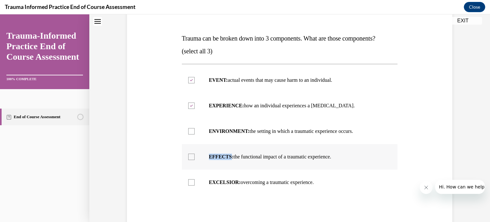
click at [190, 156] on icon at bounding box center [191, 157] width 3 height 2
click at [188, 156] on input "EFFECTS: the functional impact of a traumatic experience." at bounding box center [191, 156] width 6 height 6
checkbox input "true"
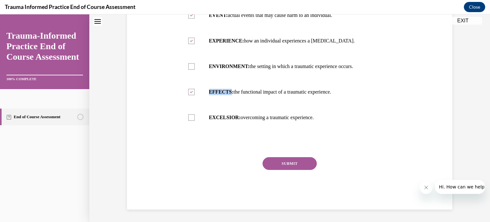
click at [292, 160] on button "SUBMIT" at bounding box center [290, 163] width 54 height 13
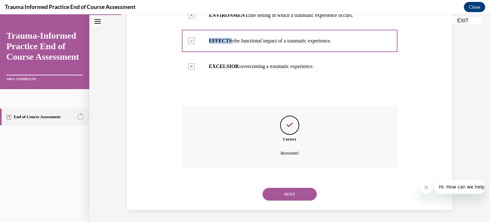
scroll to position [206, 0]
click at [291, 191] on button "NEXT" at bounding box center [290, 193] width 54 height 13
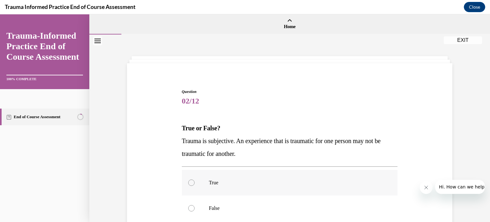
click at [191, 183] on div at bounding box center [191, 182] width 6 height 6
click at [191, 183] on input "True" at bounding box center [191, 182] width 6 height 6
radio input "true"
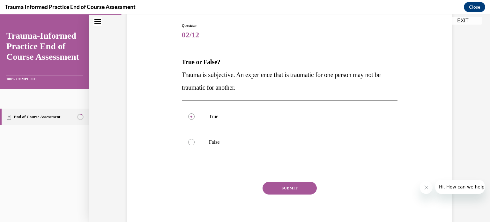
scroll to position [66, 0]
click at [294, 190] on button "SUBMIT" at bounding box center [290, 187] width 54 height 13
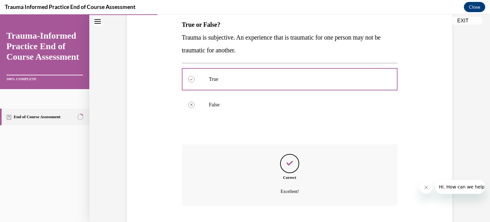
scroll to position [142, 0]
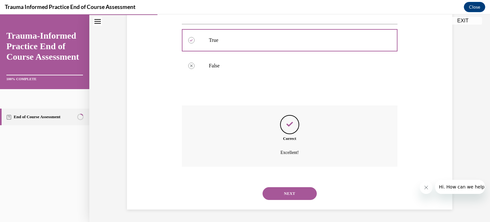
click at [288, 190] on button "NEXT" at bounding box center [290, 193] width 54 height 13
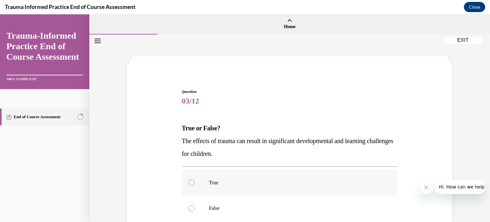
click at [191, 182] on div at bounding box center [191, 182] width 6 height 6
click at [191, 182] on input "True" at bounding box center [191, 182] width 6 height 6
radio input "true"
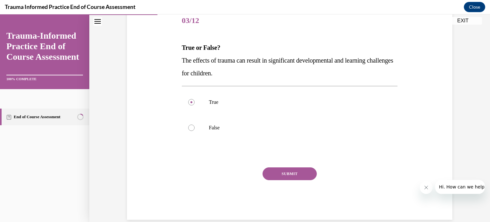
scroll to position [82, 0]
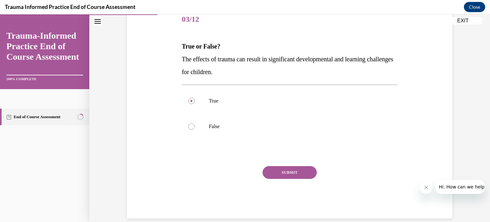
click at [290, 171] on button "SUBMIT" at bounding box center [290, 172] width 54 height 13
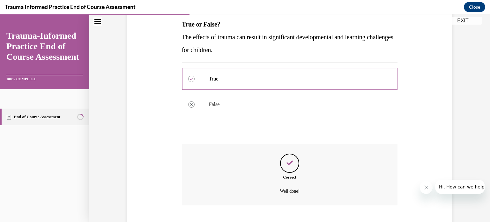
scroll to position [142, 0]
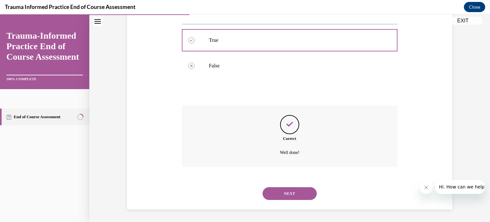
click at [288, 191] on button "NEXT" at bounding box center [290, 193] width 54 height 13
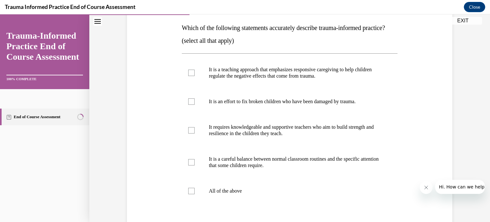
scroll to position [102, 0]
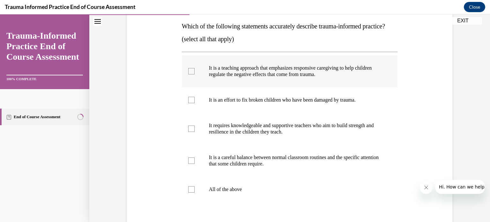
click at [190, 74] on div at bounding box center [191, 71] width 6 height 6
click at [190, 74] on input "It is a teaching approach that emphasizes responsive caregiving to help childre…" at bounding box center [191, 71] width 6 height 6
checkbox input "true"
click at [189, 132] on div at bounding box center [191, 128] width 6 height 6
click at [189, 132] on input "It requires knowledgeable and supportive teachers who aim to build strength and…" at bounding box center [191, 128] width 6 height 6
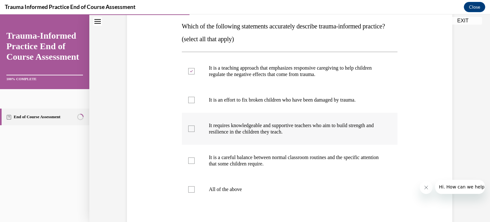
checkbox input "true"
click at [189, 169] on label "It is a careful balance between normal classroom routines and the specific atte…" at bounding box center [290, 160] width 216 height 32
click at [189, 164] on input "It is a careful balance between normal classroom routines and the specific atte…" at bounding box center [191, 160] width 6 height 6
checkbox input "true"
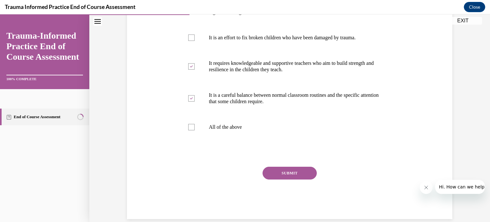
scroll to position [165, 0]
click at [287, 179] on button "SUBMIT" at bounding box center [290, 172] width 54 height 13
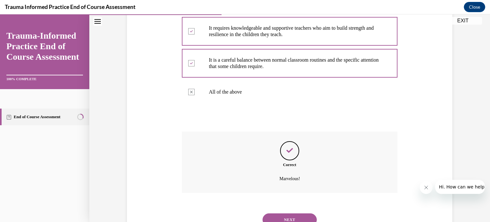
scroll to position [238, 0]
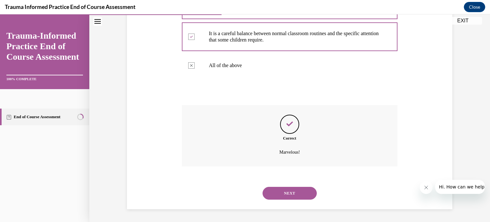
click at [297, 195] on button "NEXT" at bounding box center [290, 193] width 54 height 13
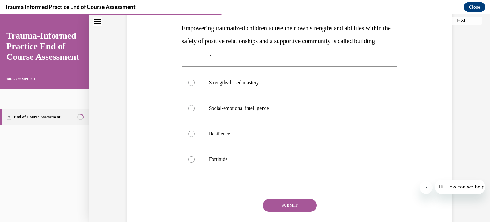
scroll to position [101, 0]
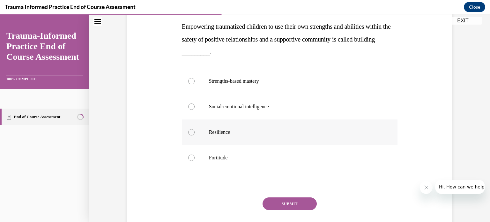
click at [198, 130] on label "Resilience" at bounding box center [290, 132] width 216 height 26
click at [195, 130] on input "Resilience" at bounding box center [191, 132] width 6 height 6
radio input "true"
click at [288, 204] on button "SUBMIT" at bounding box center [290, 203] width 54 height 13
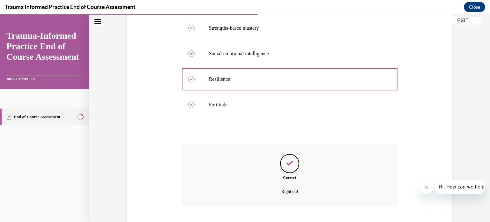
scroll to position [193, 0]
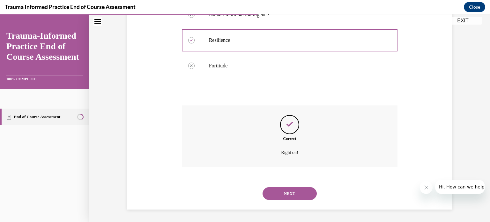
click at [295, 196] on button "NEXT" at bounding box center [290, 193] width 54 height 13
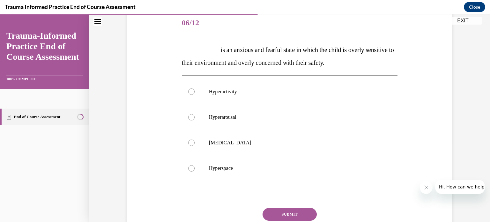
scroll to position [79, 0]
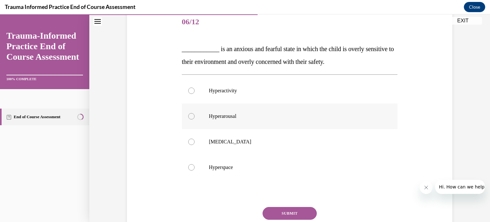
click at [203, 112] on label "Hyperarousal" at bounding box center [290, 116] width 216 height 26
click at [195, 113] on input "Hyperarousal" at bounding box center [191, 116] width 6 height 6
radio input "true"
click at [291, 210] on button "SUBMIT" at bounding box center [290, 213] width 54 height 13
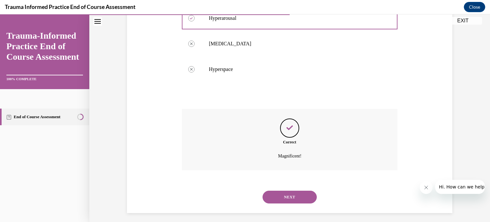
scroll to position [181, 0]
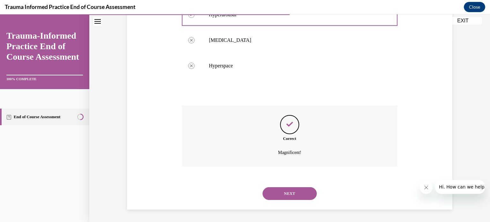
click at [288, 193] on button "NEXT" at bounding box center [290, 193] width 54 height 13
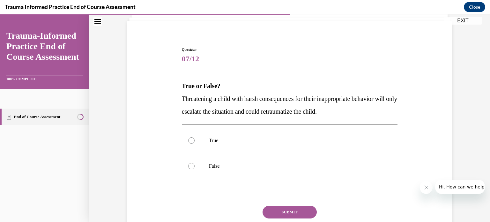
scroll to position [47, 0]
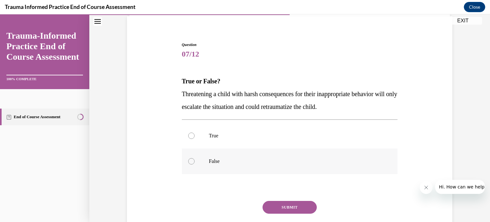
click at [195, 161] on label "False" at bounding box center [290, 161] width 216 height 26
click at [195, 161] on input "False" at bounding box center [191, 161] width 6 height 6
radio input "true"
click at [287, 205] on button "SUBMIT" at bounding box center [290, 207] width 54 height 13
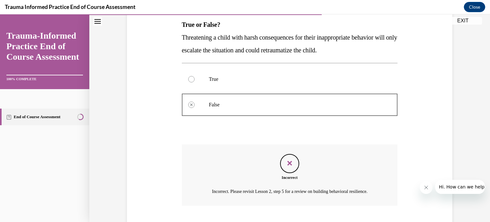
scroll to position [142, 0]
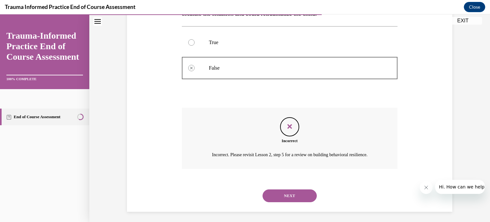
click at [287, 205] on div "Question 07/12 True or False? Threatening a child with harsh consequences for t…" at bounding box center [290, 80] width 216 height 263
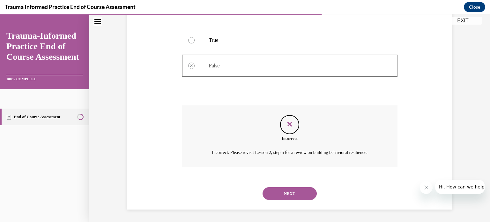
click at [285, 194] on button "NEXT" at bounding box center [290, 193] width 54 height 13
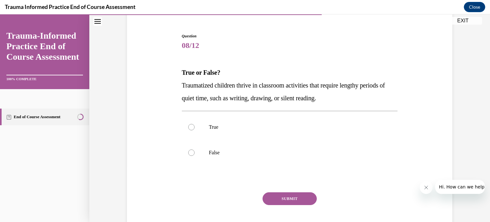
scroll to position [57, 0]
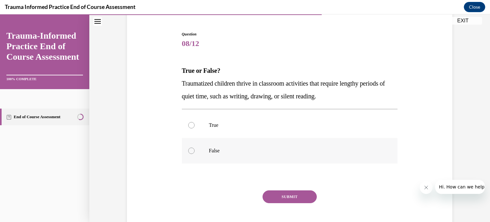
click at [190, 147] on div at bounding box center [191, 150] width 6 height 6
click at [190, 147] on input "False" at bounding box center [191, 150] width 6 height 6
radio input "true"
click at [288, 197] on button "SUBMIT" at bounding box center [290, 196] width 54 height 13
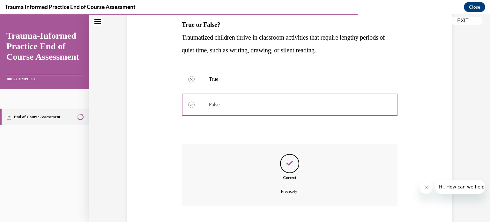
scroll to position [142, 0]
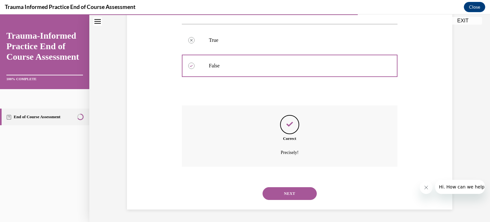
click at [288, 191] on button "NEXT" at bounding box center [290, 193] width 54 height 13
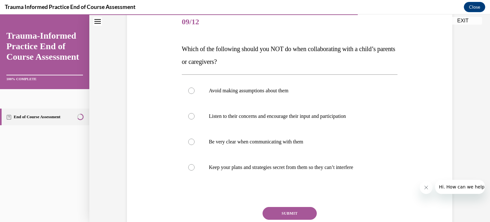
scroll to position [79, 0]
click at [190, 167] on div at bounding box center [191, 167] width 6 height 6
click at [190, 167] on input "Keep your plans and strategies secret from them so they can’t interfere" at bounding box center [191, 167] width 6 height 6
radio input "true"
click at [287, 210] on button "SUBMIT" at bounding box center [290, 212] width 54 height 13
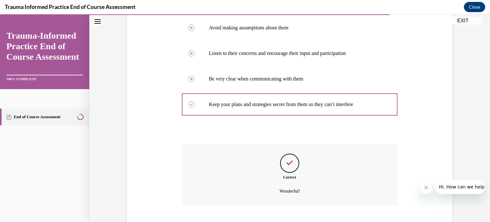
scroll to position [181, 0]
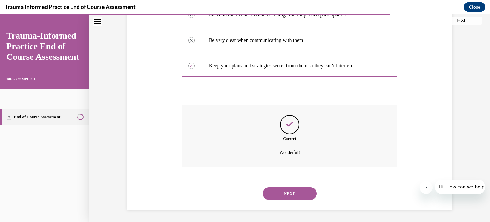
click at [283, 196] on button "NEXT" at bounding box center [290, 193] width 54 height 13
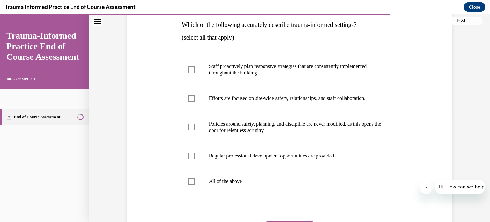
scroll to position [105, 0]
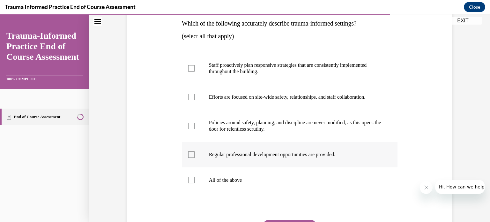
click at [204, 153] on label "Regular professional development opportunities are provided." at bounding box center [290, 155] width 216 height 26
click at [195, 153] on input "Regular professional development opportunities are provided." at bounding box center [191, 154] width 6 height 6
checkbox input "true"
click at [193, 100] on label "Efforts are focused on site-wide safety, relationships, and staff collaboration." at bounding box center [290, 97] width 216 height 26
click at [193, 100] on input "Efforts are focused on site-wide safety, relationships, and staff collaboration." at bounding box center [191, 97] width 6 height 6
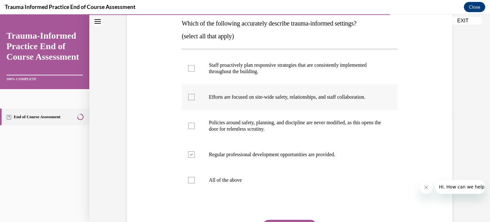
checkbox input "true"
click at [195, 75] on label "Staff proactively plan responsive strategies that are consistently implemented …" at bounding box center [290, 68] width 216 height 32
click at [195, 71] on input "Staff proactively plan responsive strategies that are consistently implemented …" at bounding box center [191, 68] width 6 height 6
checkbox input "true"
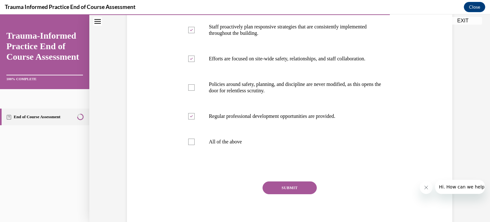
scroll to position [167, 0]
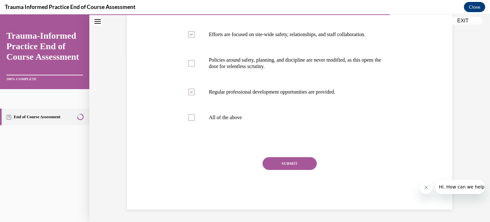
click at [299, 162] on button "SUBMIT" at bounding box center [290, 163] width 54 height 13
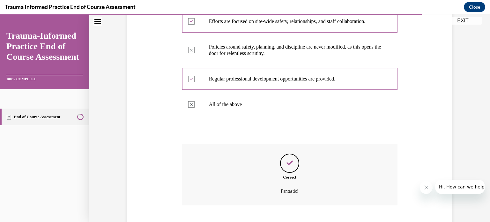
scroll to position [219, 0]
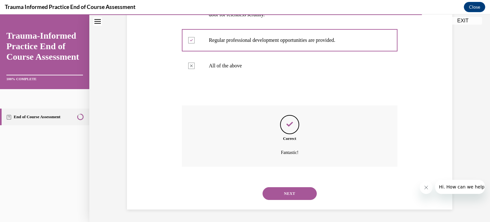
click at [296, 191] on button "NEXT" at bounding box center [290, 193] width 54 height 13
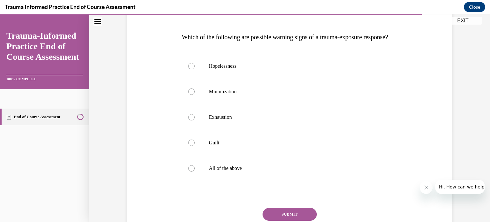
scroll to position [92, 0]
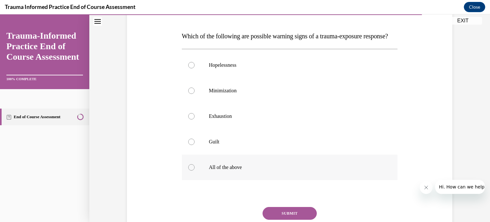
click at [226, 174] on label "All of the above" at bounding box center [290, 167] width 216 height 26
click at [195, 170] on input "All of the above" at bounding box center [191, 167] width 6 height 6
radio input "true"
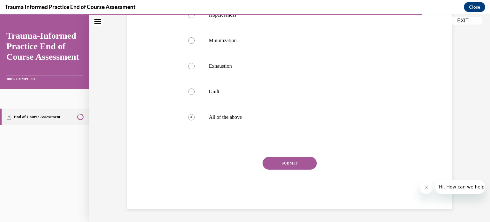
scroll to position [148, 0]
click at [298, 167] on button "SUBMIT" at bounding box center [290, 163] width 54 height 13
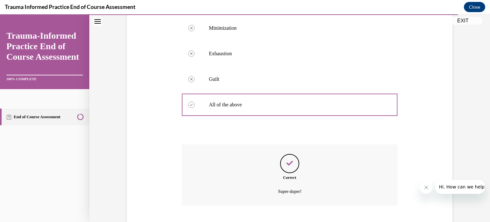
scroll to position [206, 0]
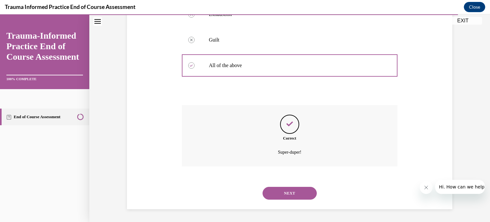
click at [295, 192] on button "NEXT" at bounding box center [290, 193] width 54 height 13
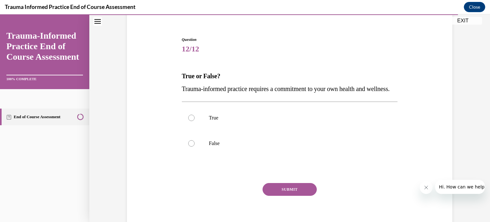
scroll to position [56, 0]
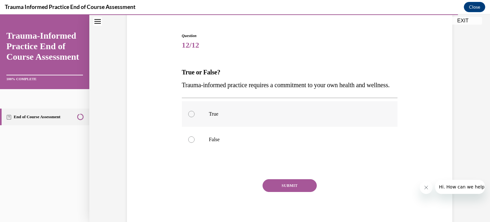
click at [218, 117] on p "True" at bounding box center [295, 114] width 173 height 6
click at [195, 117] on input "True" at bounding box center [191, 114] width 6 height 6
radio input "true"
click at [289, 192] on button "SUBMIT" at bounding box center [290, 185] width 54 height 13
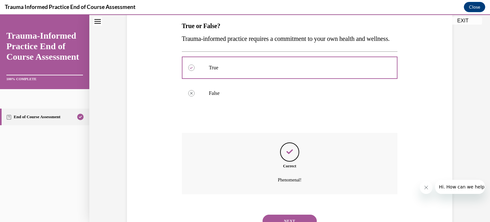
scroll to position [142, 0]
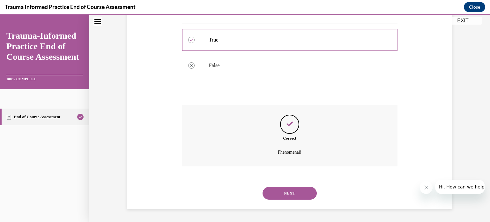
click at [289, 195] on button "NEXT" at bounding box center [290, 193] width 54 height 13
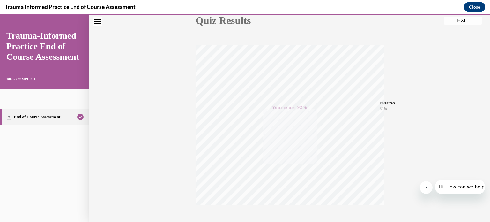
scroll to position [119, 0]
click at [460, 21] on button "EXIT" at bounding box center [463, 21] width 38 height 8
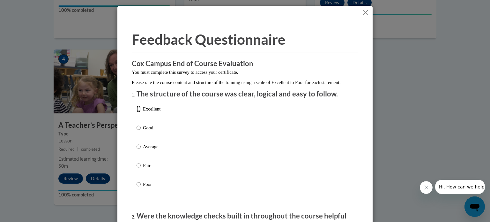
click at [137, 112] on input "Excellent" at bounding box center [139, 108] width 4 height 7
radio input "true"
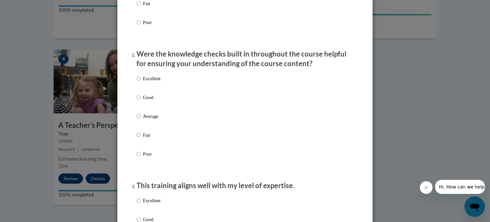
scroll to position [167, 0]
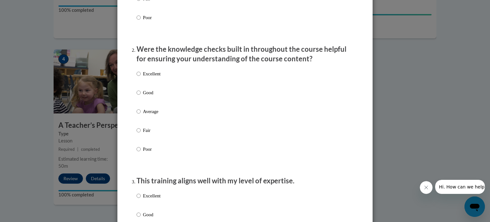
click at [147, 77] on p "Excellent" at bounding box center [152, 73] width 18 height 7
click at [141, 77] on input "Excellent" at bounding box center [139, 73] width 4 height 7
radio input "true"
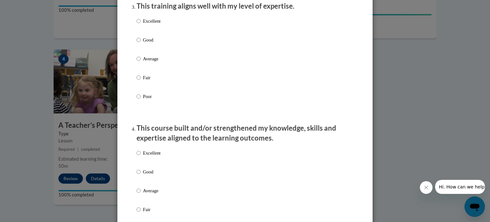
scroll to position [310, 0]
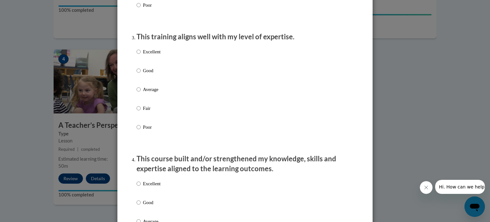
click at [139, 58] on label "Excellent" at bounding box center [149, 56] width 24 height 17
click at [139, 55] on input "Excellent" at bounding box center [139, 51] width 4 height 7
radio input "true"
click at [148, 187] on p "Excellent" at bounding box center [152, 183] width 18 height 7
click at [141, 187] on input "Excellent" at bounding box center [139, 183] width 4 height 7
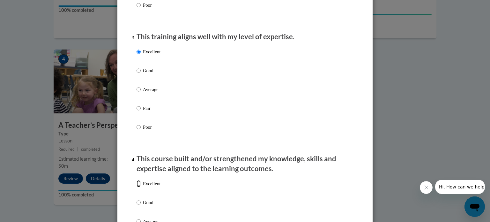
radio input "true"
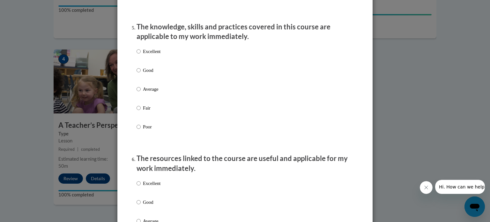
scroll to position [577, 0]
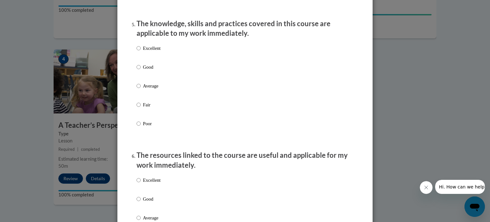
click at [155, 52] on p "Excellent" at bounding box center [152, 48] width 18 height 7
click at [141, 52] on input "Excellent" at bounding box center [139, 48] width 4 height 7
radio input "true"
click at [144, 183] on p "Excellent" at bounding box center [152, 179] width 18 height 7
click at [141, 183] on input "Excellent" at bounding box center [139, 179] width 4 height 7
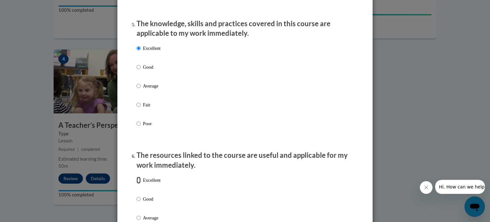
radio input "true"
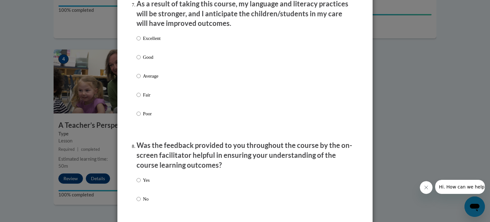
scroll to position [861, 0]
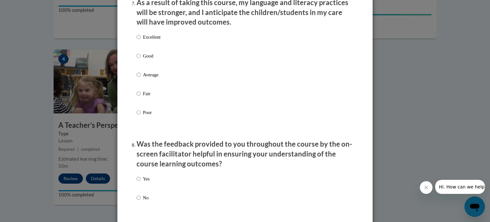
click at [147, 48] on label "Excellent" at bounding box center [149, 41] width 24 height 17
click at [141, 41] on input "Excellent" at bounding box center [139, 36] width 4 height 7
radio input "true"
click at [145, 182] on p "Yes" at bounding box center [146, 178] width 7 height 7
click at [141, 182] on input "Yes" at bounding box center [139, 178] width 4 height 7
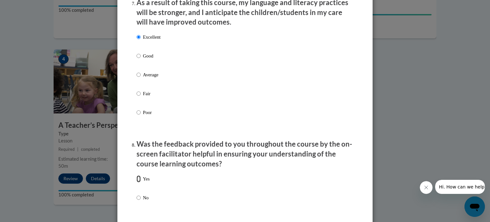
radio input "true"
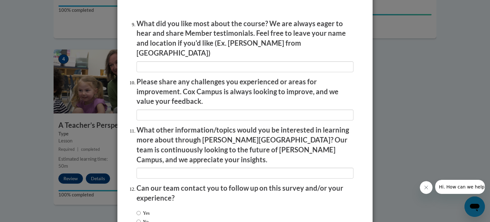
scroll to position [1068, 0]
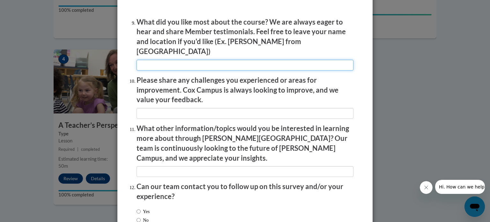
click at [237, 64] on input "textbox" at bounding box center [245, 65] width 217 height 11
type input "NA"
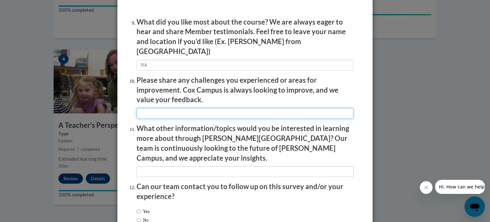
click at [227, 108] on input "textbox" at bounding box center [245, 113] width 217 height 11
type input "NA"
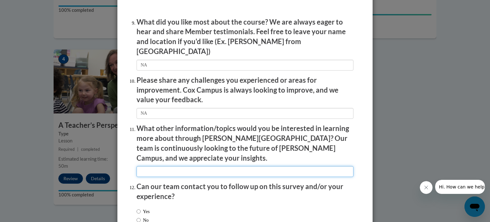
click at [199, 166] on input "textbox" at bounding box center [245, 171] width 217 height 11
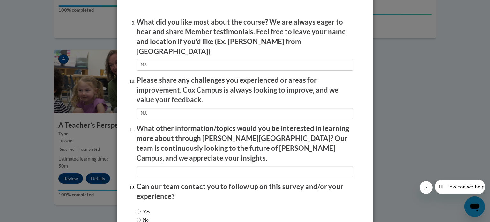
click at [192, 123] on p "What other information/topics would you be interested in learning more about th…" at bounding box center [245, 142] width 217 height 39
click at [137, 216] on input "No" at bounding box center [139, 219] width 4 height 7
radio input "true"
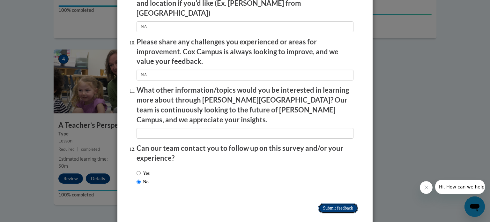
click at [325, 203] on input "Submit feedback" at bounding box center [338, 208] width 40 height 10
